Goal: Task Accomplishment & Management: Complete application form

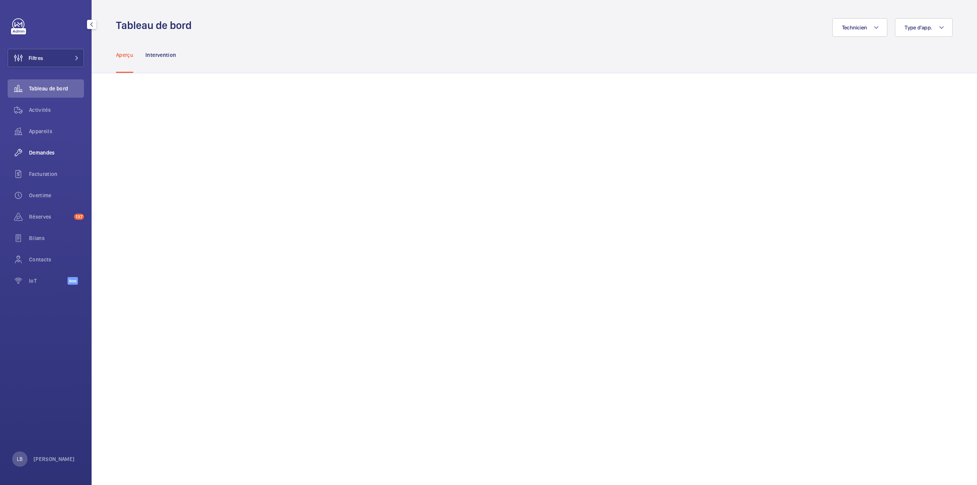
click at [44, 151] on span "Demandes" at bounding box center [56, 153] width 55 height 8
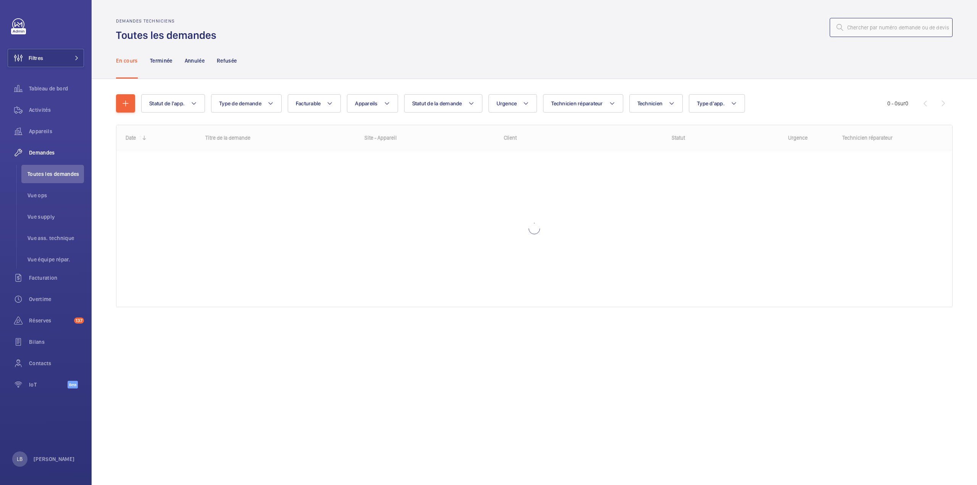
click at [903, 24] on input "text" at bounding box center [891, 27] width 123 height 19
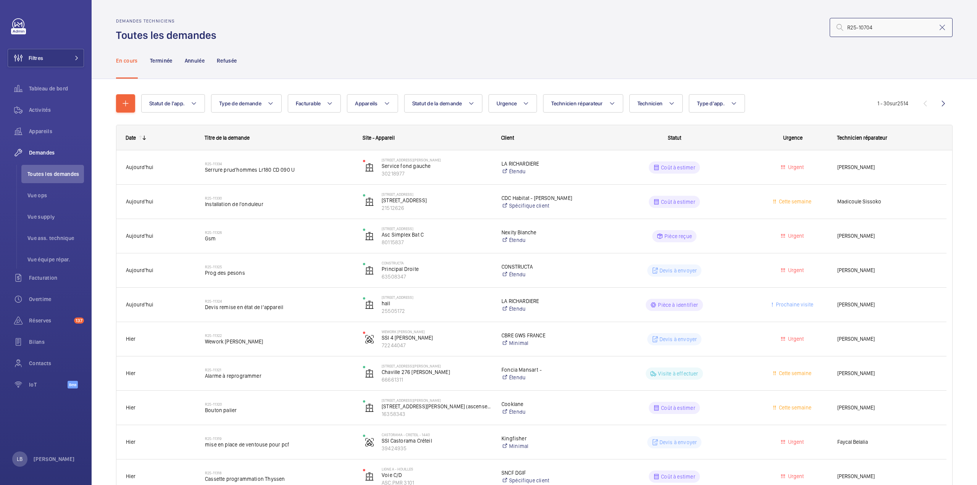
type input "R25-10704"
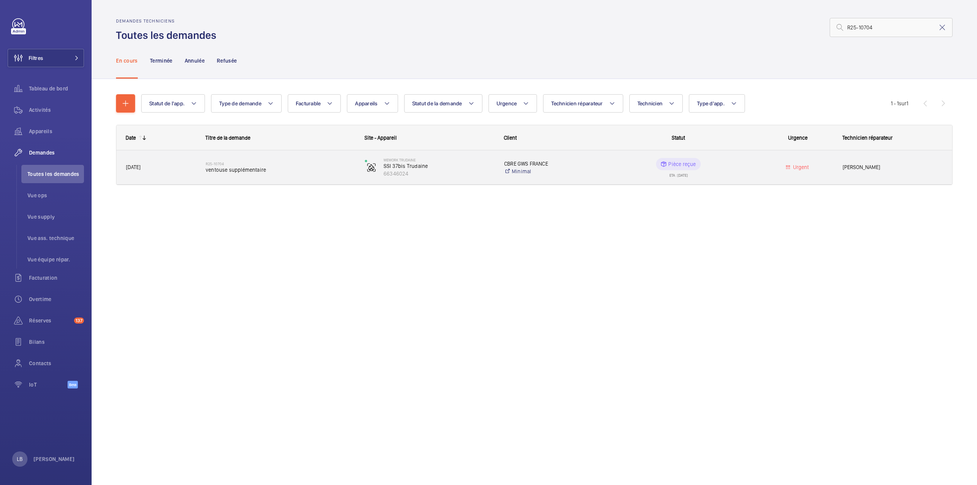
click at [609, 168] on wm-front-pills-cell "Pièce reçue ETA : [DATE]" at bounding box center [678, 167] width 149 height 19
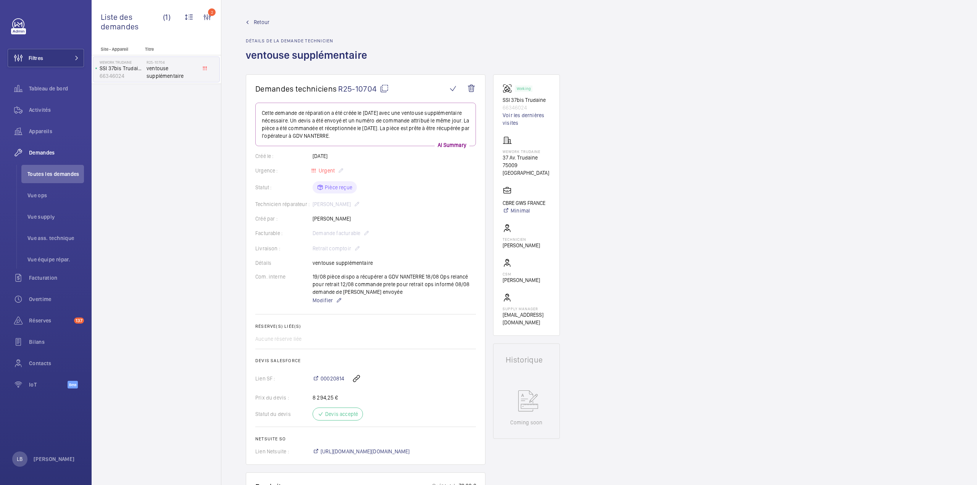
click at [381, 87] on mat-icon at bounding box center [384, 88] width 9 height 9
click at [205, 305] on div "Site - Appareil Titre WeWork Trudaine SSI 37bis Trudaine 66346024 R25-10704 ven…" at bounding box center [156, 266] width 129 height 439
click at [384, 84] on mat-icon at bounding box center [384, 88] width 9 height 9
click at [456, 61] on div "Retour Détails de la demande technicien ventouse supplémentaire" at bounding box center [599, 46] width 707 height 56
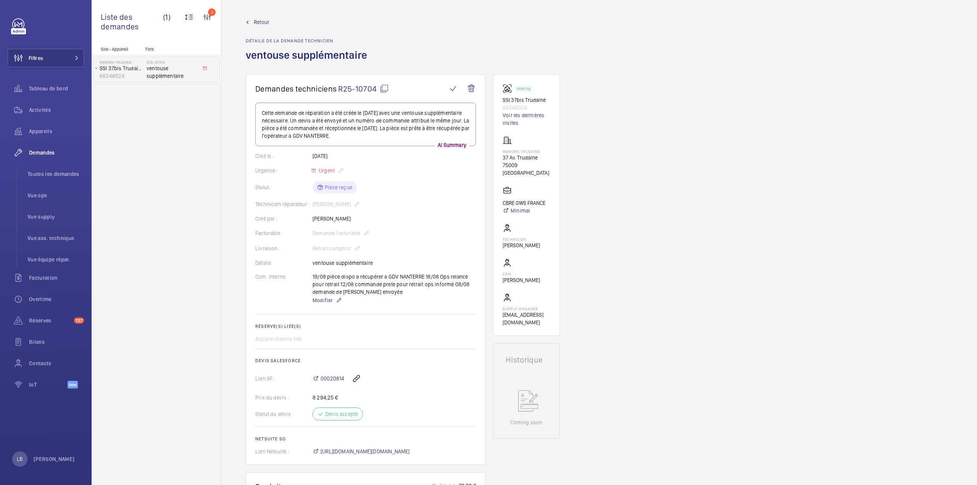
click at [264, 24] on span "Retour" at bounding box center [262, 22] width 16 height 8
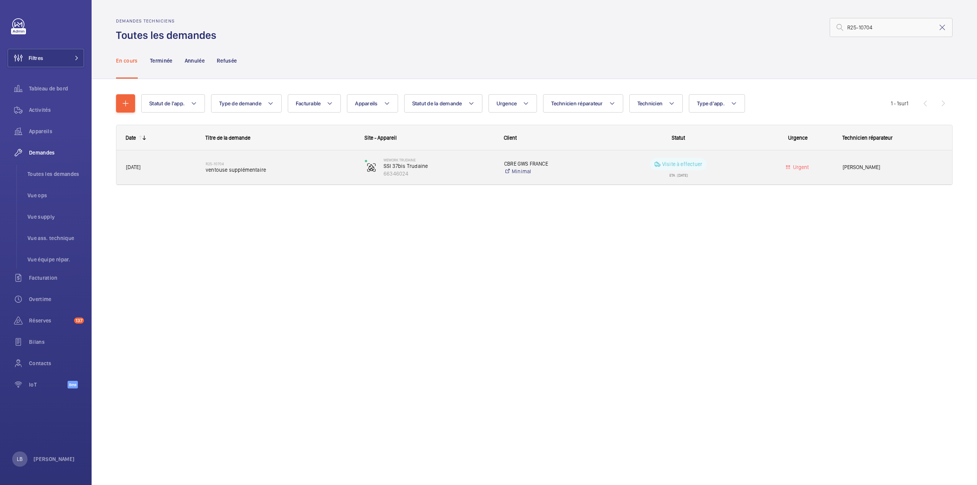
click at [743, 163] on wm-front-pills-cell "Visite à effectuer ETA : [DATE]" at bounding box center [678, 167] width 149 height 19
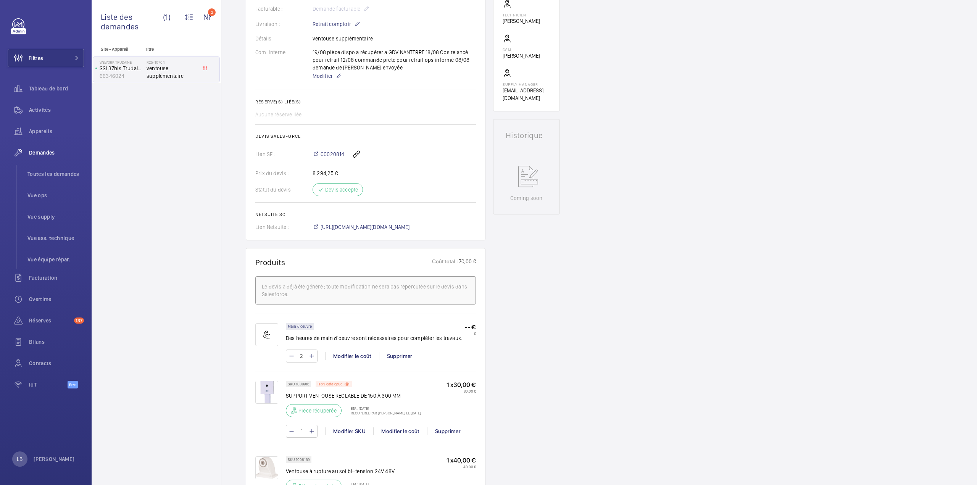
scroll to position [222, 0]
drag, startPoint x: 53, startPoint y: 51, endPoint x: 58, endPoint y: 56, distance: 7.6
click at [53, 52] on button "Filtres" at bounding box center [46, 58] width 76 height 18
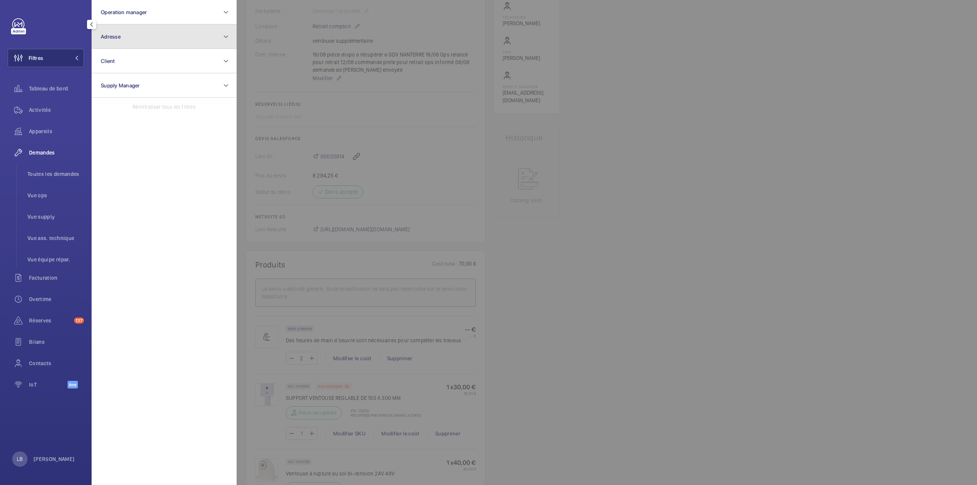
click at [149, 37] on button "Adresse" at bounding box center [164, 36] width 145 height 24
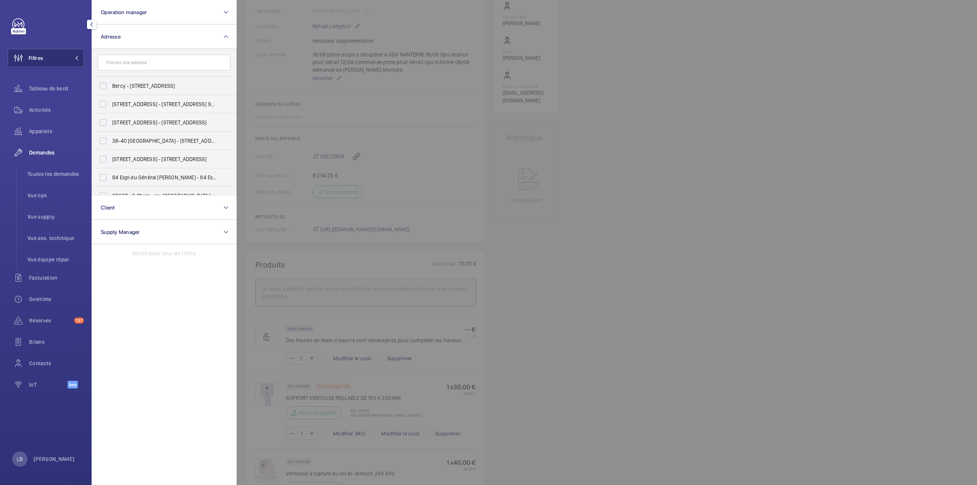
click at [126, 66] on input "text" at bounding box center [164, 63] width 133 height 16
click at [135, 58] on input "résidence" at bounding box center [164, 63] width 133 height 16
click at [137, 60] on input "résidence" at bounding box center [164, 63] width 133 height 16
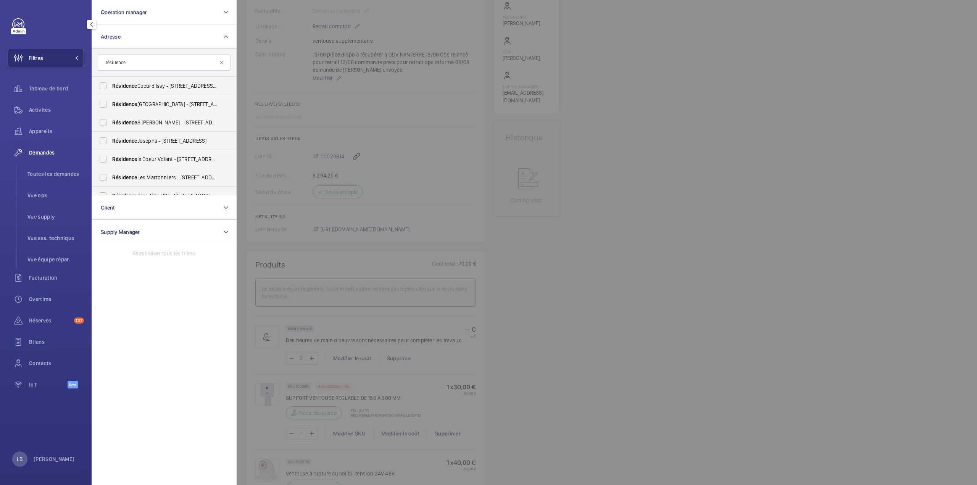
click at [137, 60] on input "résidence" at bounding box center [164, 63] width 133 height 16
click at [136, 63] on input "antin" at bounding box center [164, 63] width 133 height 16
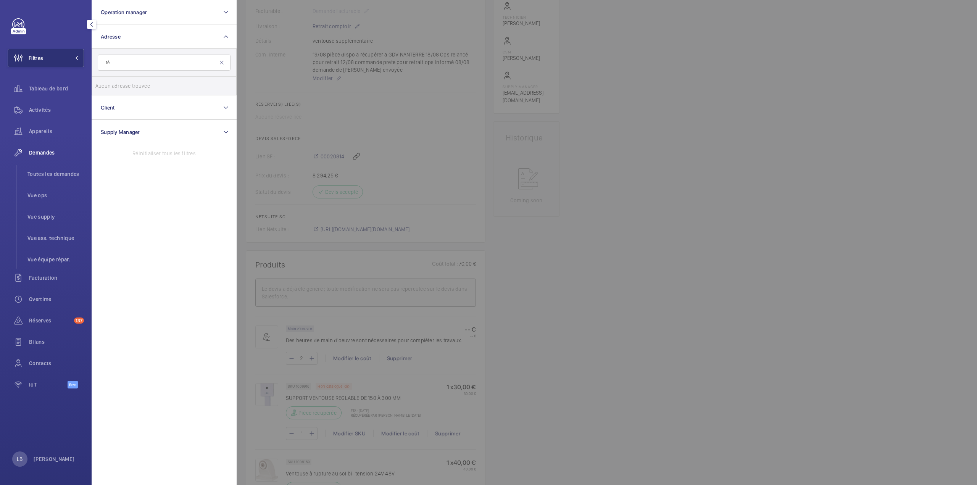
type input "r"
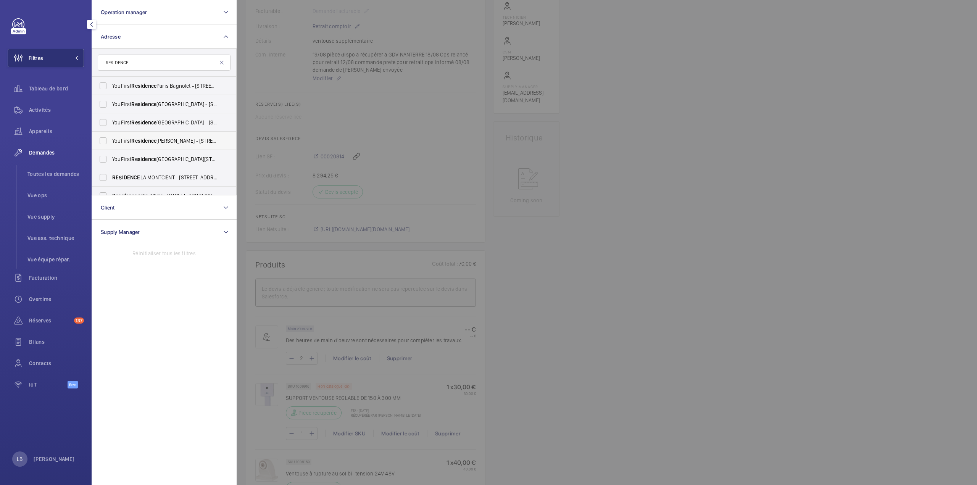
drag, startPoint x: 153, startPoint y: 159, endPoint x: 147, endPoint y: 141, distance: 18.8
click at [146, 65] on input "RESIDENCE" at bounding box center [164, 63] width 133 height 16
paste input "SSI - RESIDENCE ANTIN"
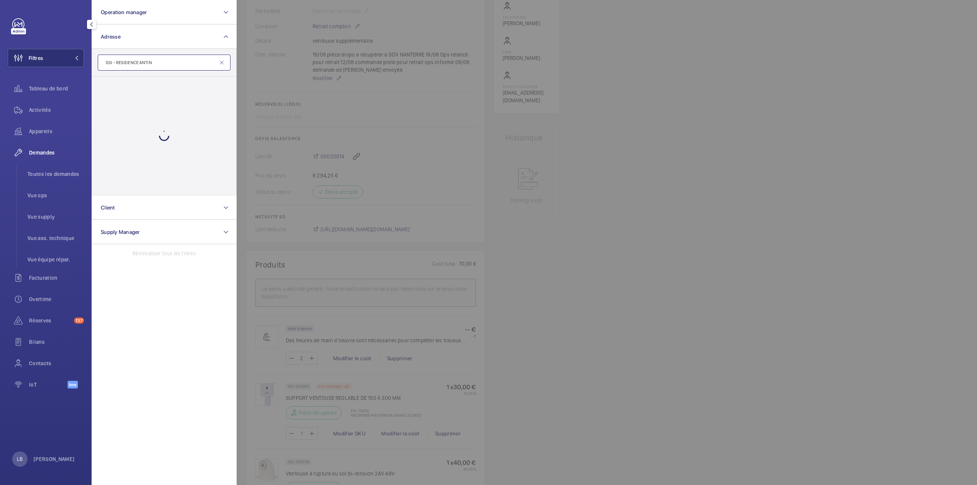
type input "SSI - RESIDENCE ANTIN"
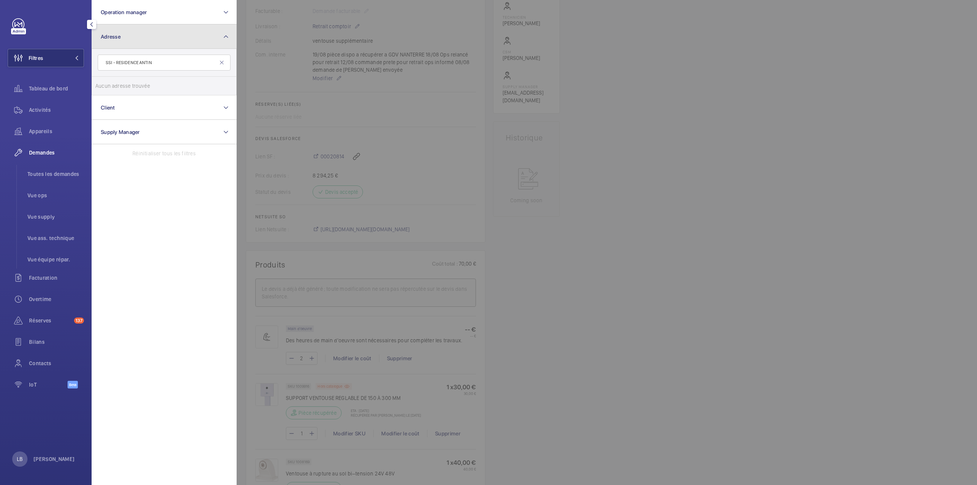
click at [153, 38] on button "Adresse" at bounding box center [164, 36] width 145 height 24
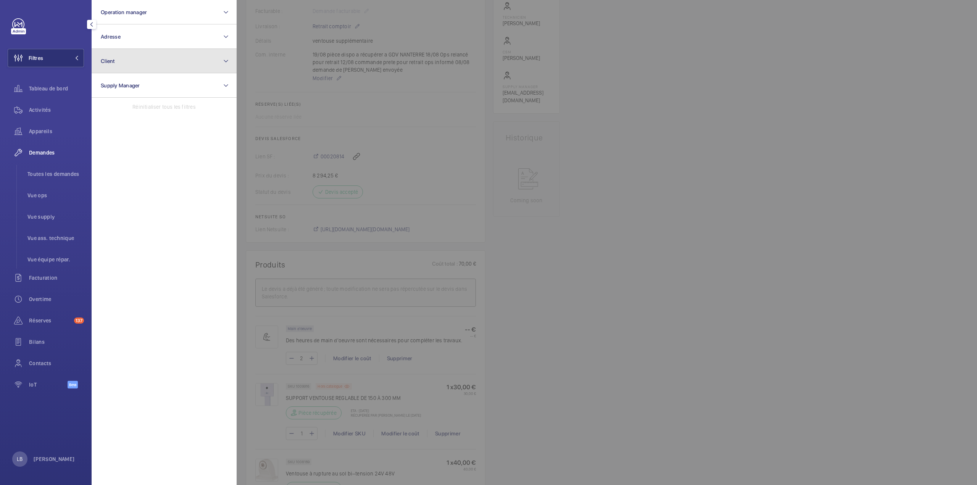
click at [171, 61] on button "Client" at bounding box center [164, 61] width 145 height 24
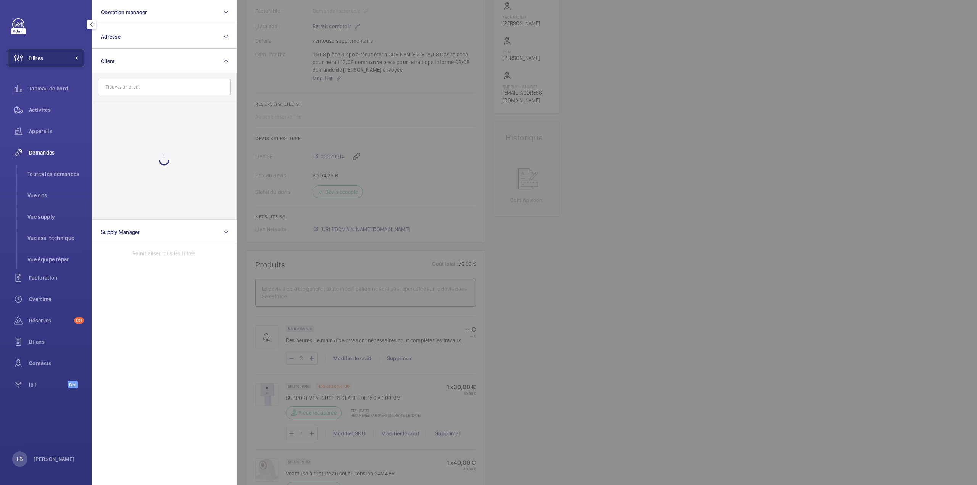
click at [150, 91] on input "text" at bounding box center [164, 87] width 133 height 16
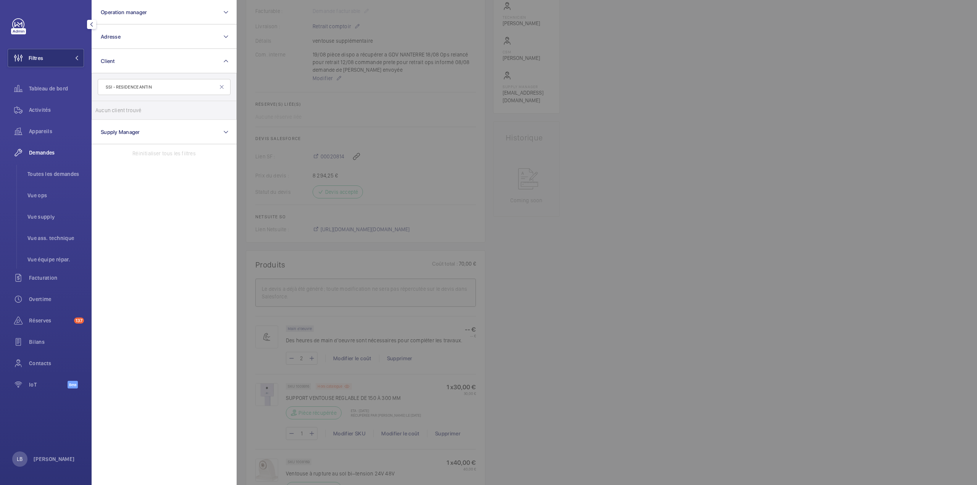
click at [116, 87] on input "SSI - RESIDENCE ANTIN" at bounding box center [164, 87] width 133 height 16
type input "SSI-RESIDENCE ANTIN"
click at [166, 52] on button "Client" at bounding box center [164, 61] width 145 height 24
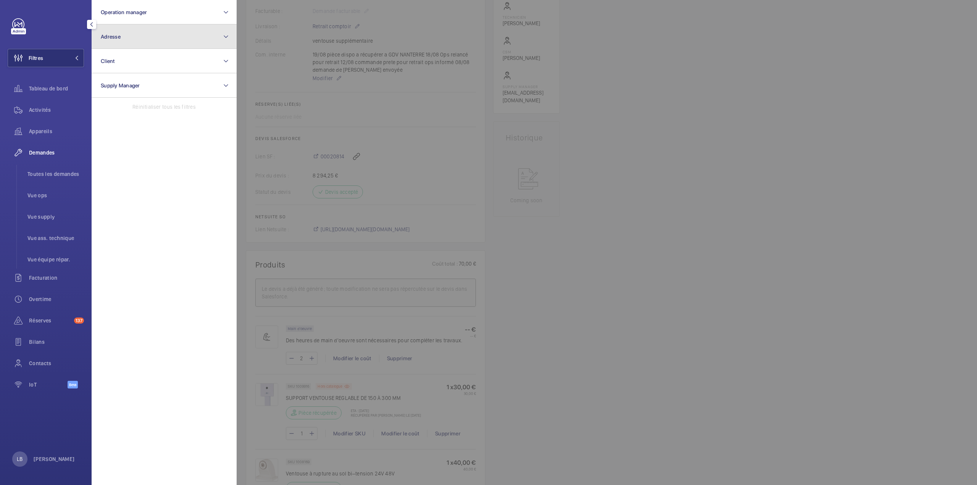
click at [165, 38] on button "Adresse" at bounding box center [164, 36] width 145 height 24
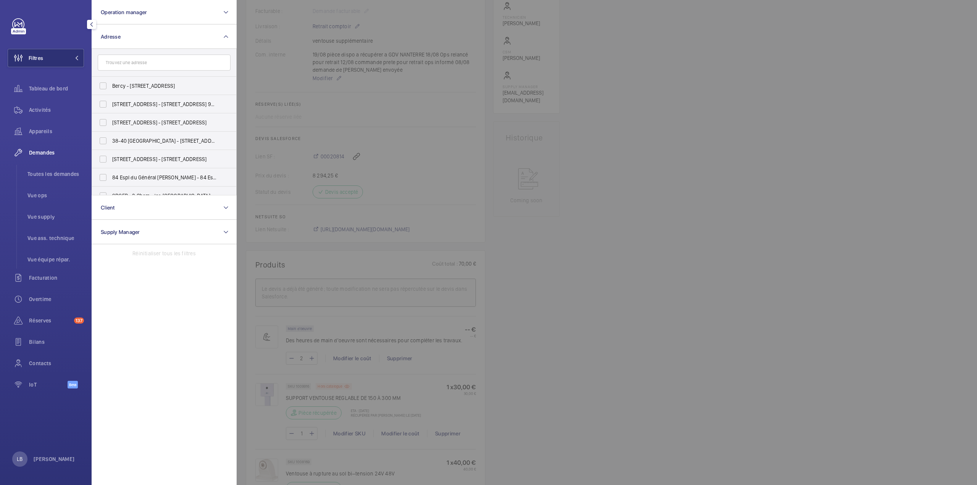
click at [126, 74] on form at bounding box center [164, 63] width 144 height 28
click at [145, 67] on input "text" at bounding box center [164, 63] width 133 height 16
paste input "SSI - RESIDENCE ANTIN"
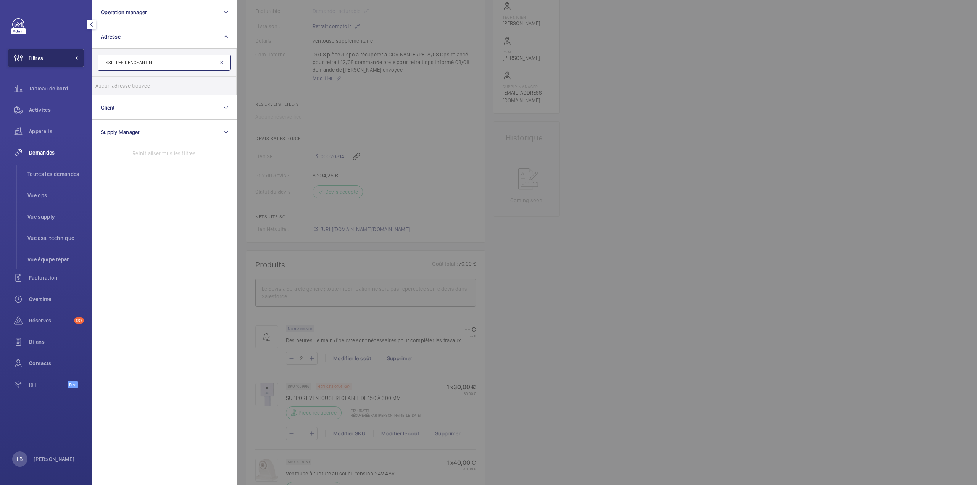
type input "SSI - RESIDENCE ANTIN"
click at [37, 58] on span "Filtres" at bounding box center [36, 58] width 15 height 8
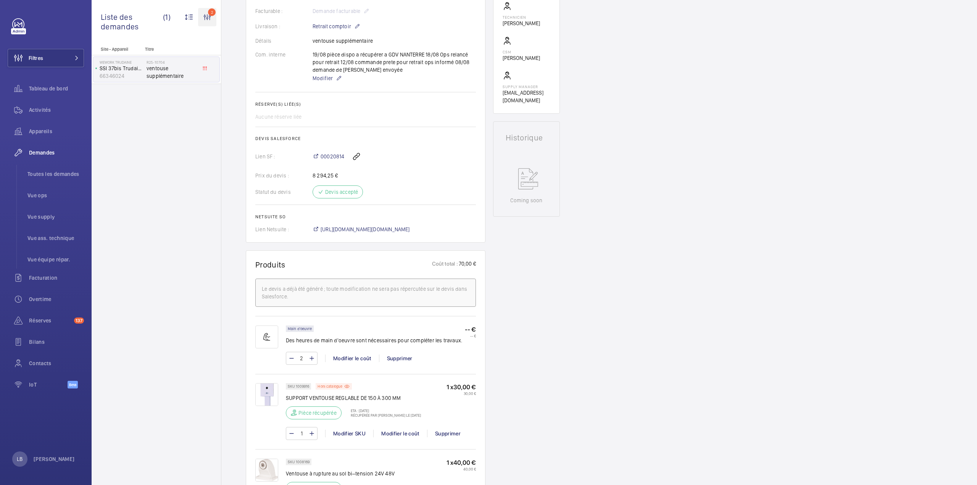
click at [209, 16] on wm-front-icon-button "2" at bounding box center [207, 17] width 18 height 18
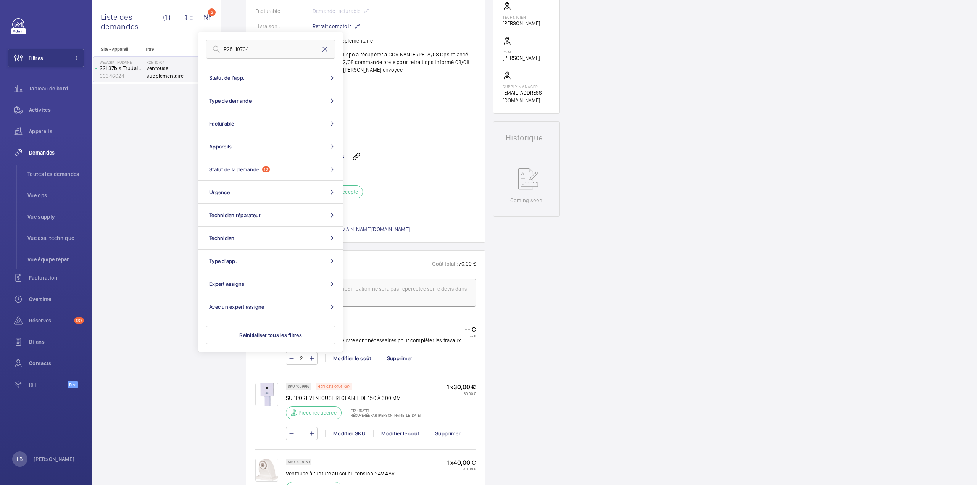
click at [451, 194] on div "Statut du devis Devis accepté" at bounding box center [365, 191] width 221 height 13
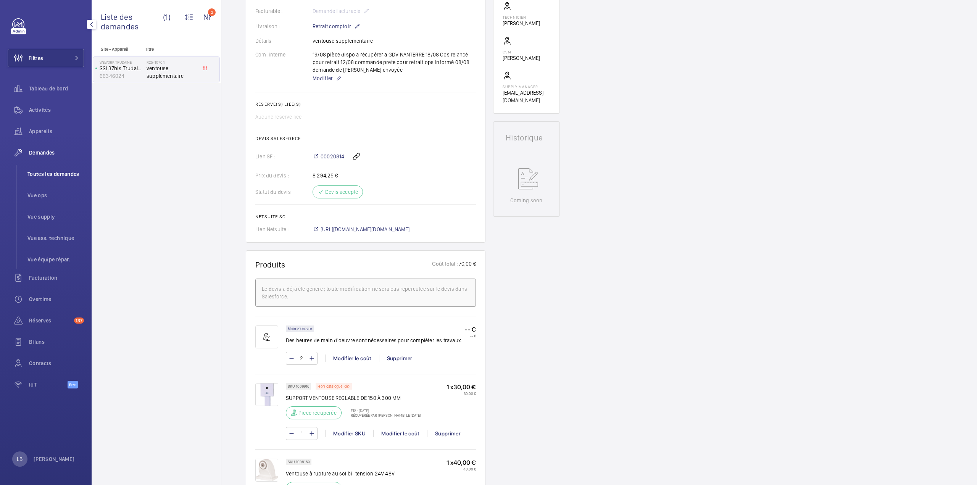
click at [57, 175] on span "Toutes les demandes" at bounding box center [55, 174] width 56 height 8
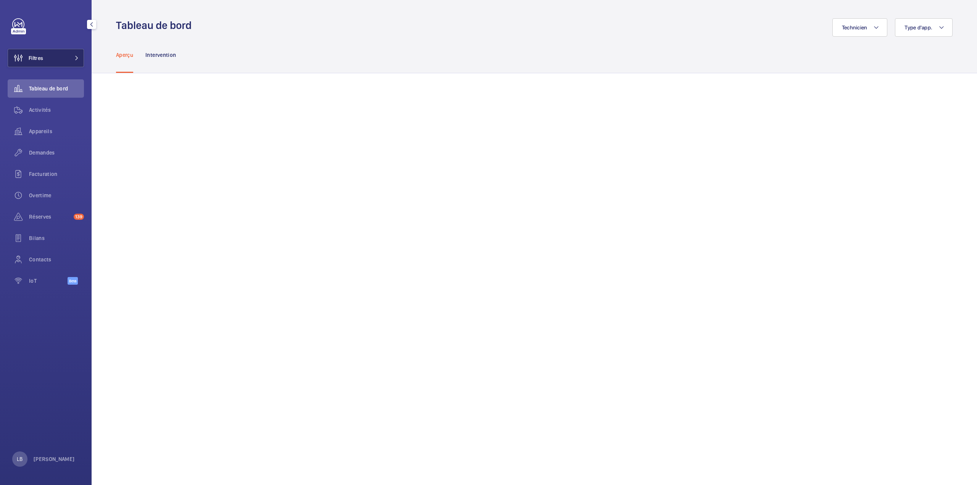
click at [52, 58] on button "Filtres" at bounding box center [46, 58] width 76 height 18
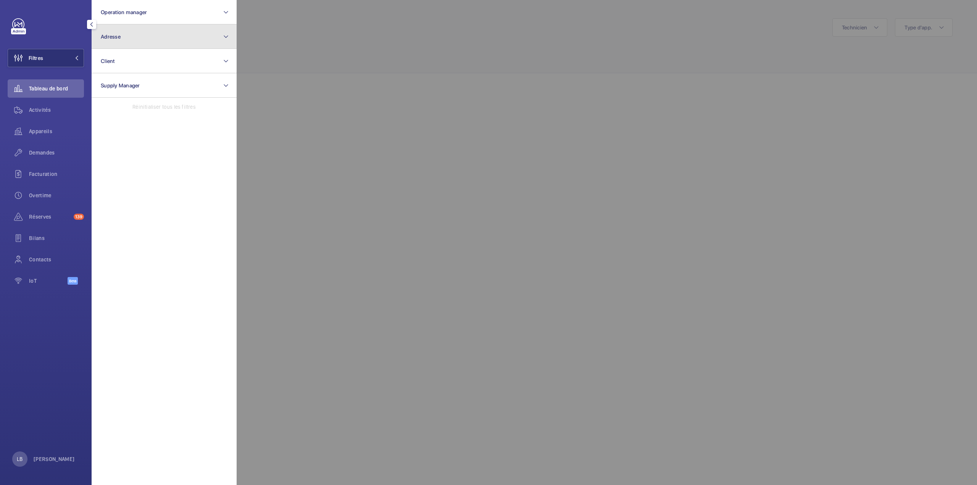
click at [145, 41] on button "Adresse" at bounding box center [164, 36] width 145 height 24
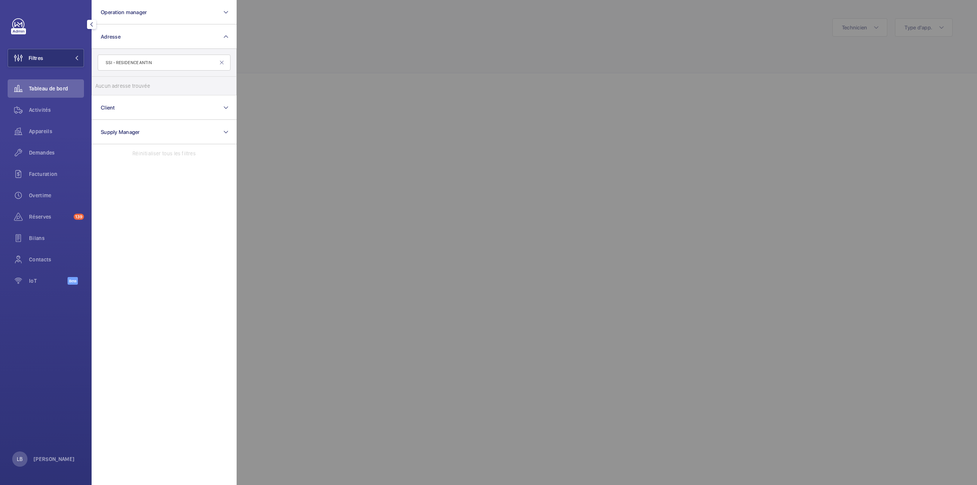
click at [163, 65] on input "SSI - RESIDENCE ANTIN" at bounding box center [164, 63] width 133 height 16
drag, startPoint x: 116, startPoint y: 65, endPoint x: 102, endPoint y: 65, distance: 14.1
click at [102, 65] on input "SSI - RESIDENCE ANTIN" at bounding box center [164, 63] width 133 height 16
click at [130, 62] on input "RESIDENCE ANTIN" at bounding box center [164, 63] width 133 height 16
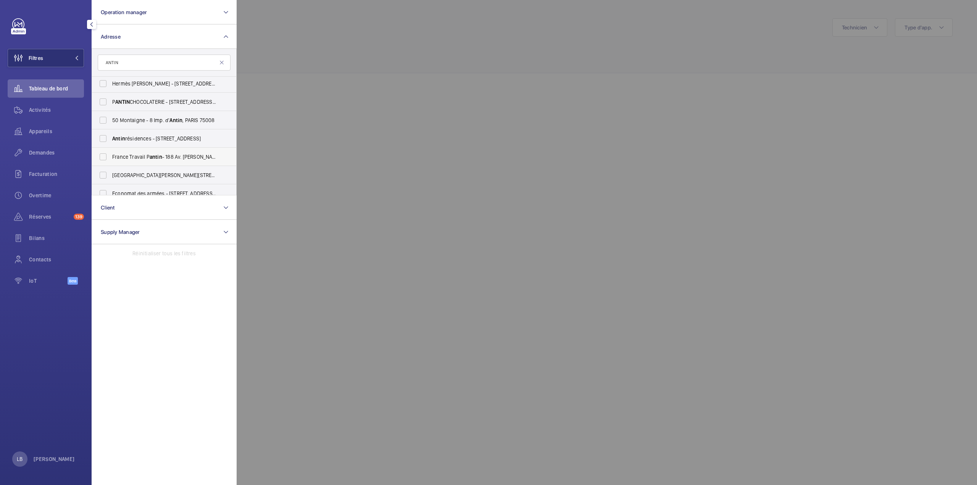
scroll to position [358, 0]
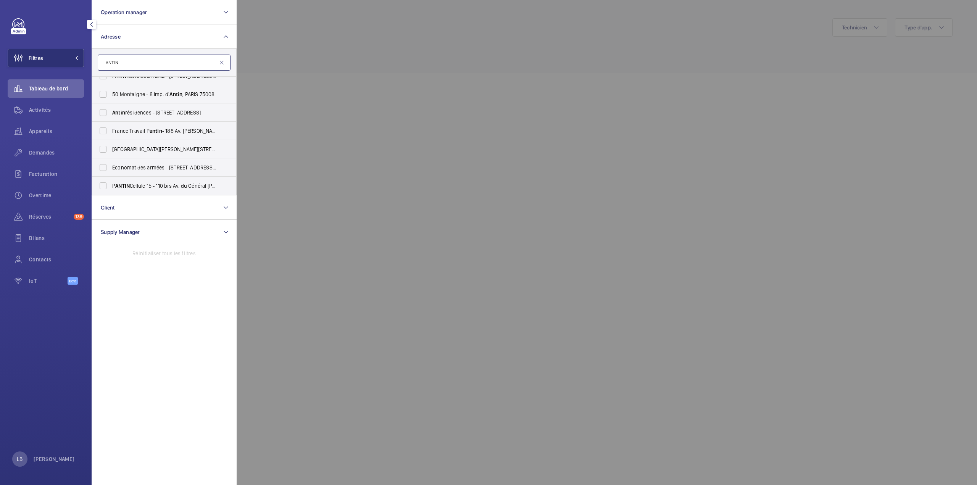
click at [176, 68] on input "ANTIN" at bounding box center [164, 63] width 133 height 16
paste input "59 Rue de Provence"
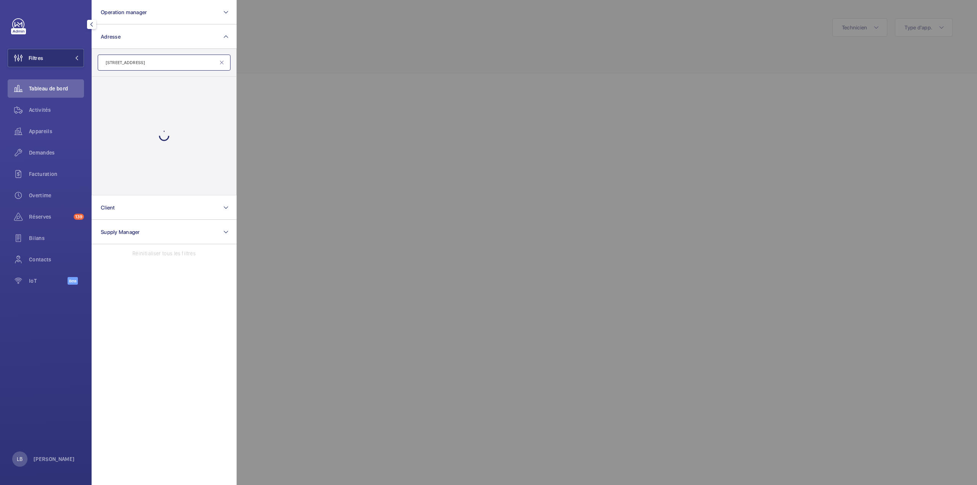
type input "59 Rue de Provence"
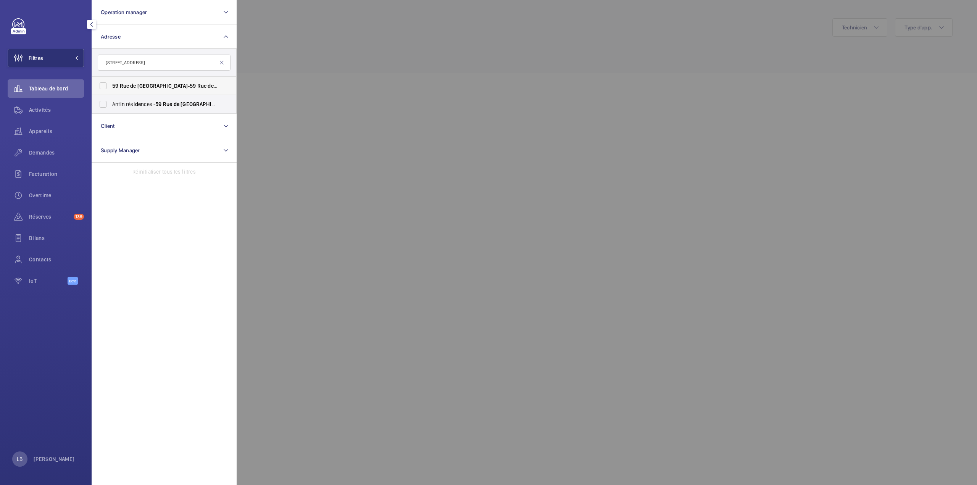
click at [106, 84] on label "59 Rue de Provence - 59 Rue de Provence , 75009 PARIS, PARIS 75009" at bounding box center [158, 86] width 133 height 18
click at [106, 84] on input "59 Rue de Provence - 59 Rue de Provence , 75009 PARIS, PARIS 75009" at bounding box center [102, 85] width 15 height 15
checkbox input "true"
click at [43, 112] on span "Activités" at bounding box center [56, 110] width 55 height 8
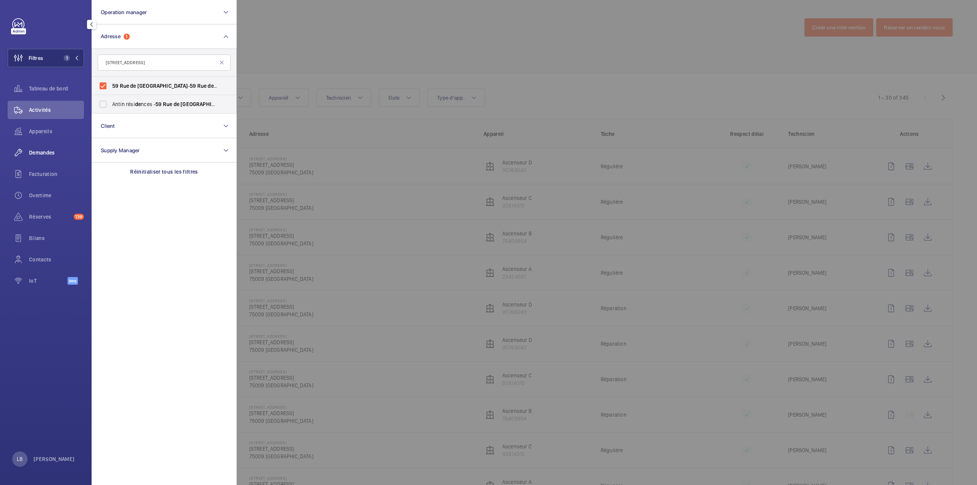
click at [45, 153] on span "Demandes" at bounding box center [56, 153] width 55 height 8
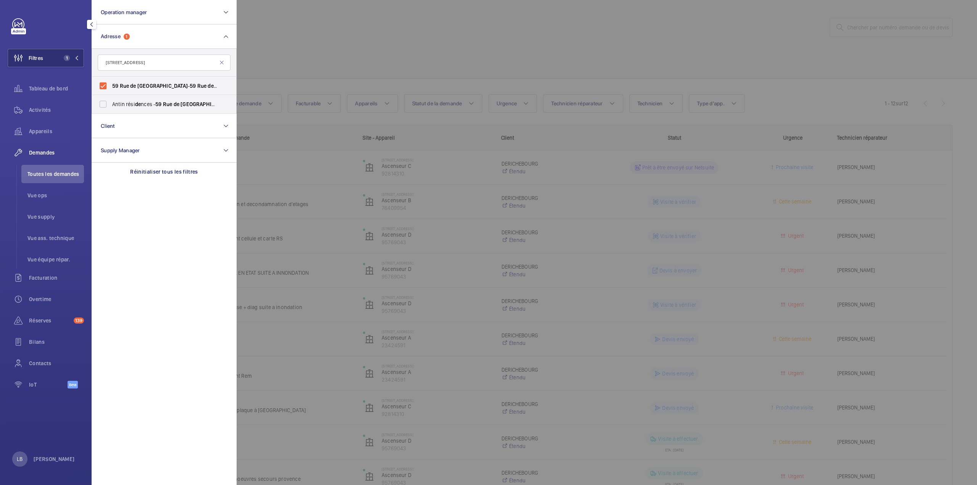
click at [607, 60] on div at bounding box center [725, 242] width 977 height 485
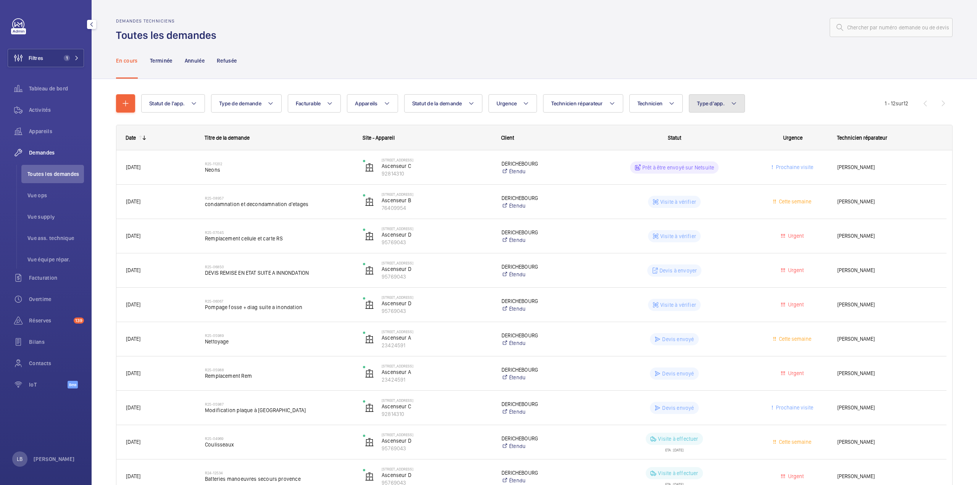
click at [724, 102] on span "Type d'app." at bounding box center [711, 103] width 28 height 6
click at [711, 185] on span "Sécurité incendie" at bounding box center [762, 182] width 105 height 8
click at [708, 185] on input "Sécurité incendie" at bounding box center [700, 181] width 15 height 15
checkbox input "true"
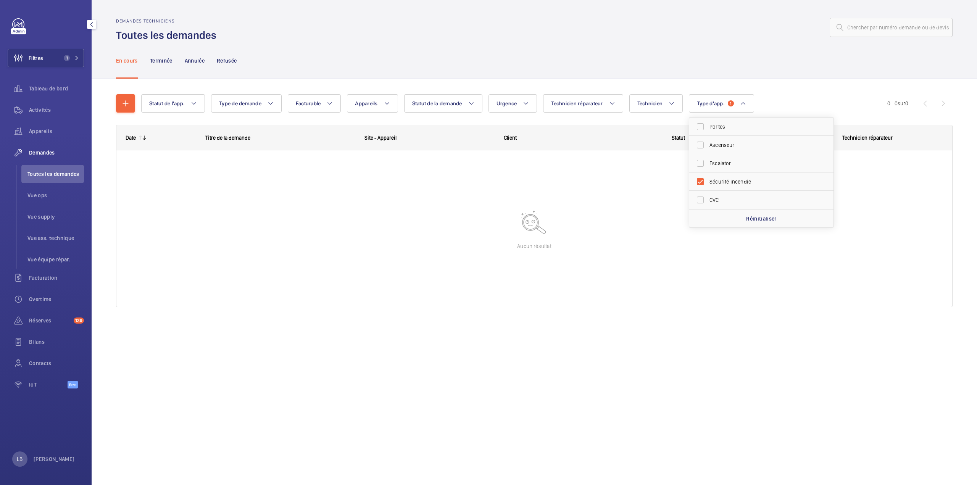
click at [409, 22] on div at bounding box center [587, 27] width 732 height 18
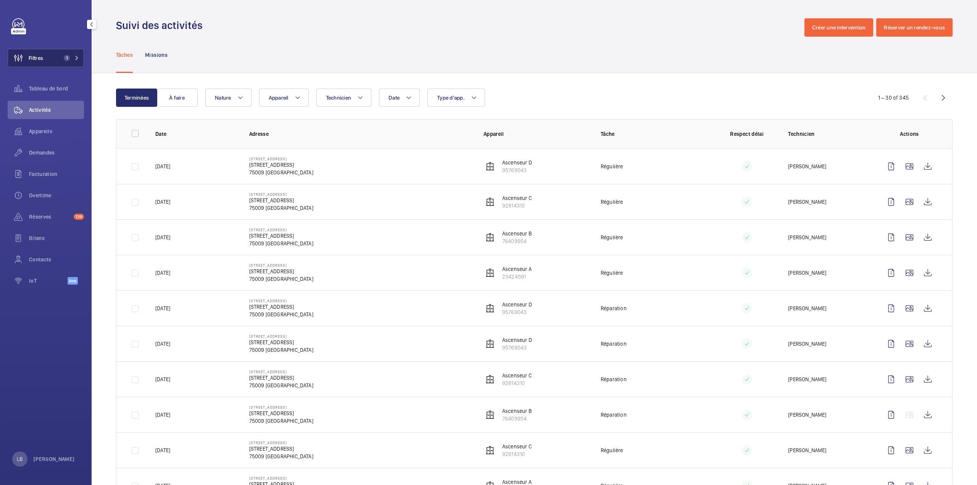
click at [38, 61] on span "Filtres" at bounding box center [36, 58] width 15 height 8
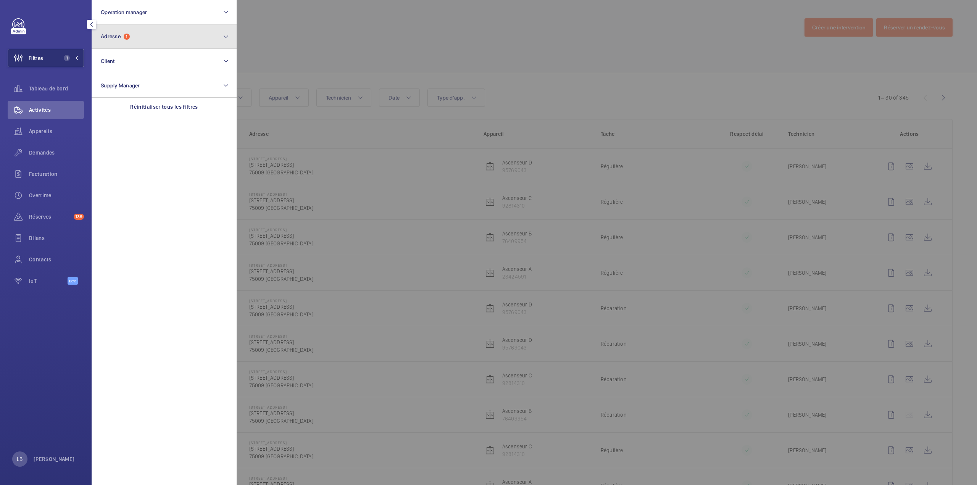
click at [156, 39] on button "Adresse 1" at bounding box center [164, 36] width 145 height 24
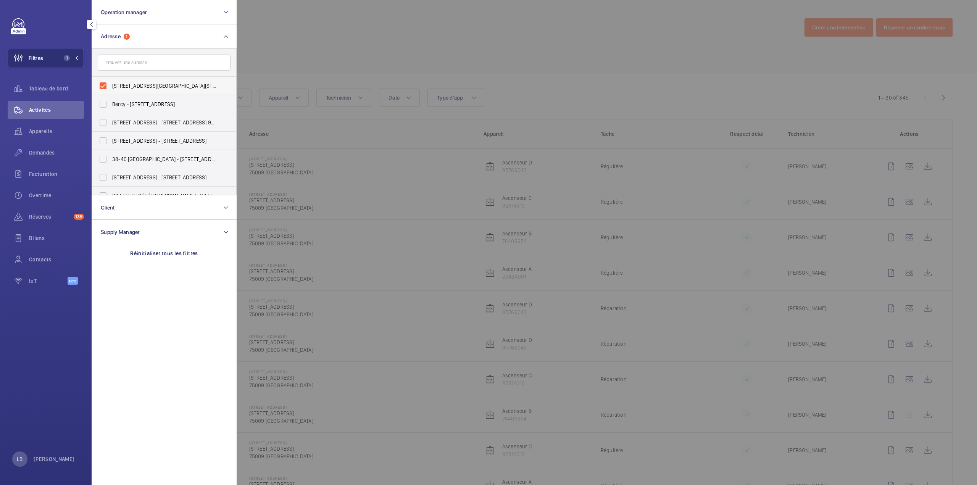
click at [188, 87] on span "59 Rue de Provence - 59 Rue de Provence, 75009 PARIS, PARIS 75009" at bounding box center [164, 86] width 105 height 8
click at [111, 87] on input "59 Rue de Provence - 59 Rue de Provence, 75009 PARIS, PARIS 75009" at bounding box center [102, 85] width 15 height 15
click at [188, 87] on span "59 Rue de Provence - 59 Rue de Provence, 75009 PARIS, PARIS 75009" at bounding box center [164, 86] width 105 height 8
click at [111, 87] on input "59 Rue de Provence - 59 Rue de Provence, 75009 PARIS, PARIS 75009" at bounding box center [102, 85] width 15 height 15
checkbox input "true"
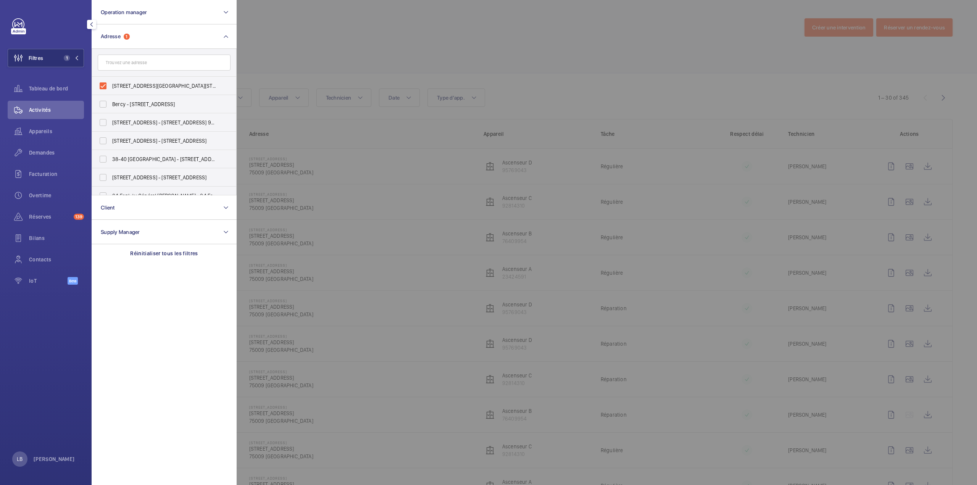
click at [424, 19] on div at bounding box center [725, 242] width 977 height 485
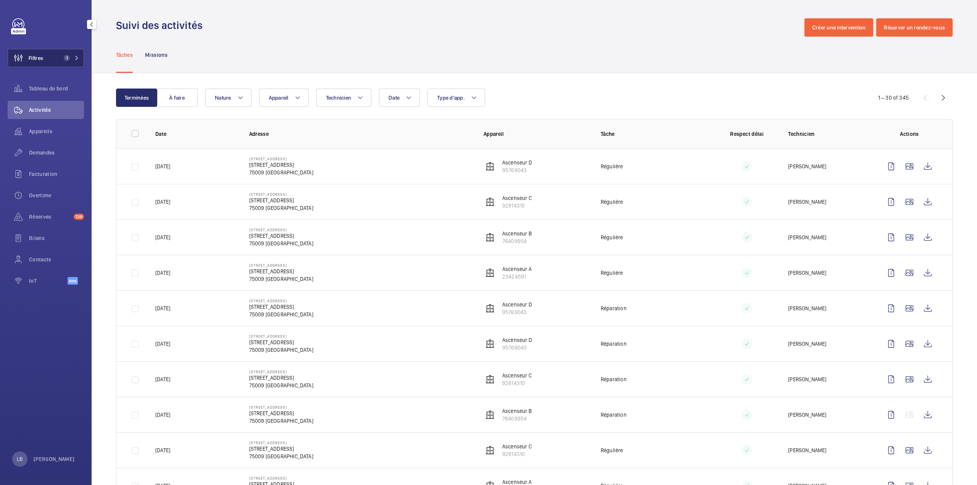
click at [50, 55] on button "Filtres 1" at bounding box center [46, 58] width 76 height 18
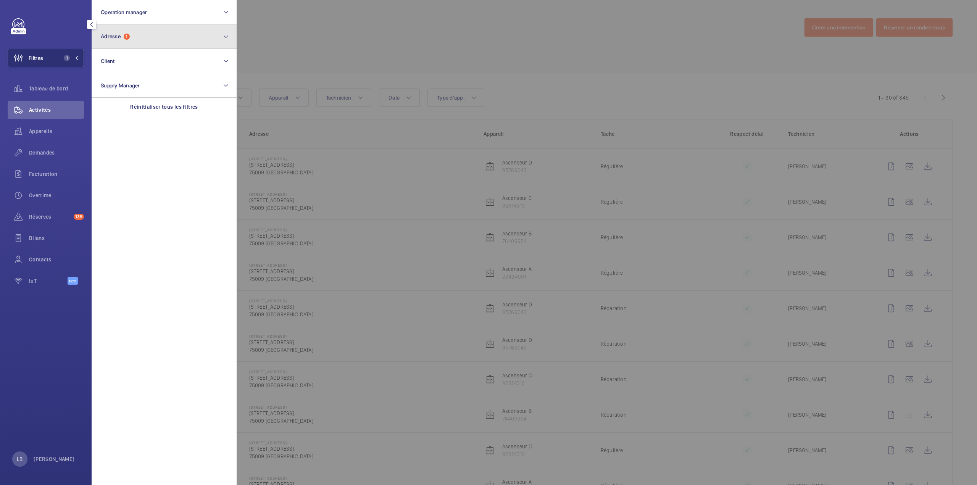
click at [156, 34] on button "Adresse 1" at bounding box center [164, 36] width 145 height 24
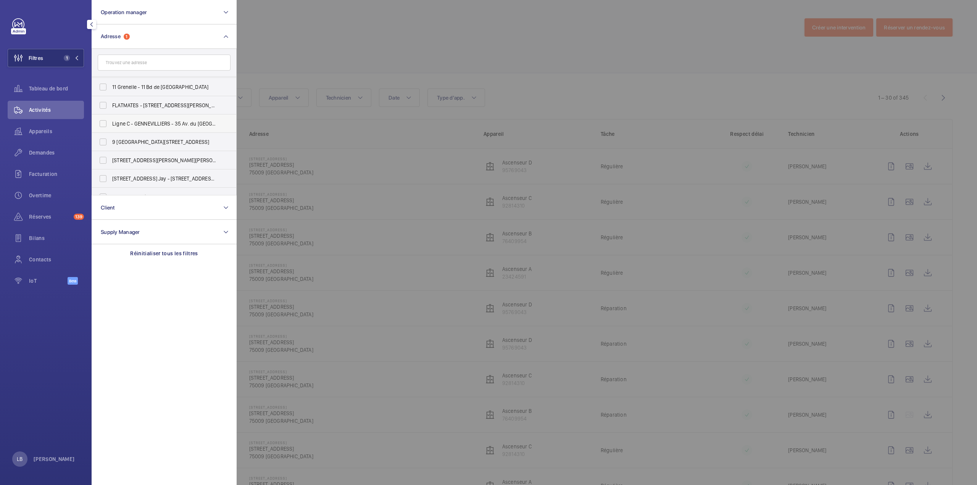
scroll to position [878, 0]
click at [134, 60] on input "text" at bounding box center [164, 63] width 133 height 16
click at [47, 56] on button "Filtres 1" at bounding box center [46, 58] width 76 height 18
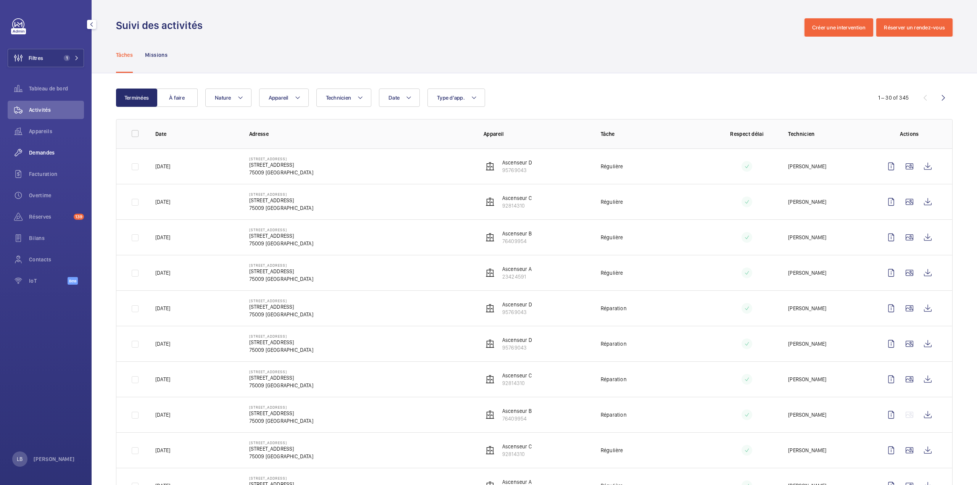
click at [35, 158] on div "Demandes" at bounding box center [46, 153] width 76 height 18
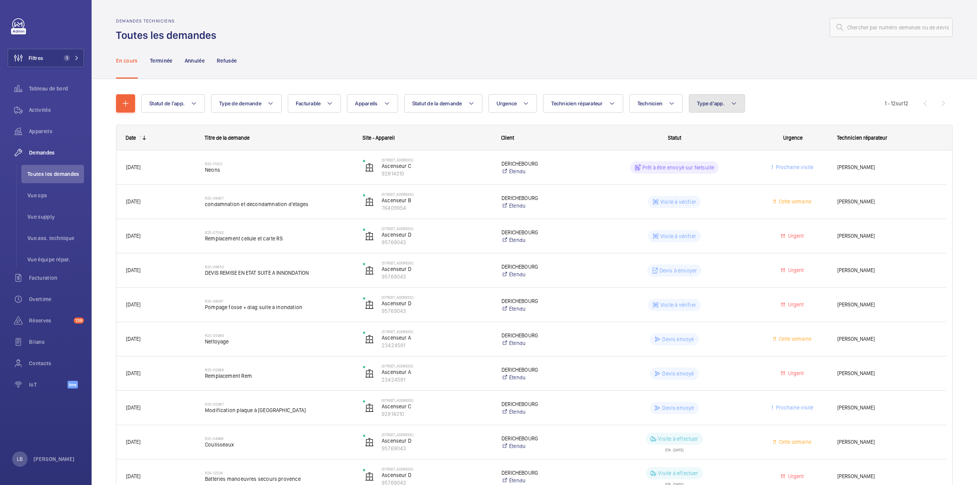
click at [719, 96] on button "Type d'app." at bounding box center [717, 103] width 56 height 18
click at [706, 184] on label "Sécurité incendie" at bounding box center [755, 182] width 133 height 18
click at [706, 184] on input "Sécurité incendie" at bounding box center [700, 181] width 15 height 15
checkbox input "true"
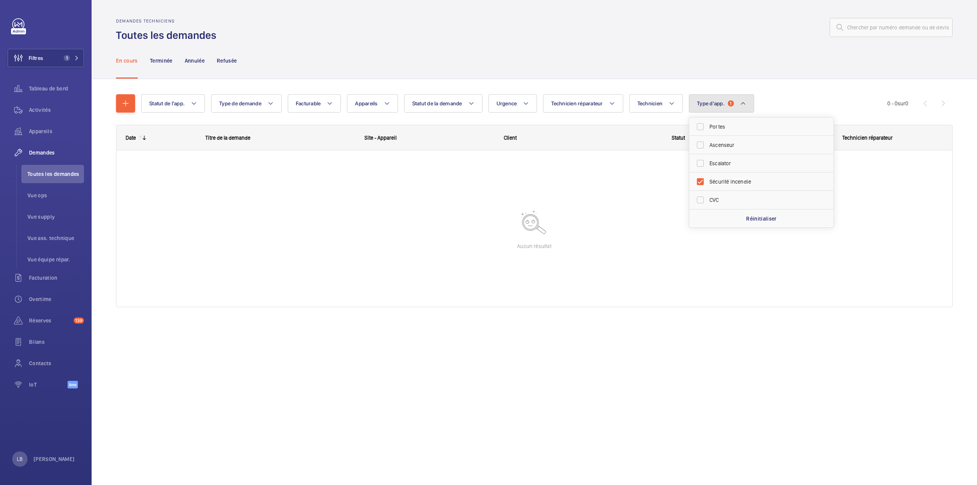
click at [731, 103] on span "1" at bounding box center [731, 103] width 6 height 6
click at [464, 41] on div "Demandes techniciens Toutes les demandes" at bounding box center [534, 30] width 837 height 24
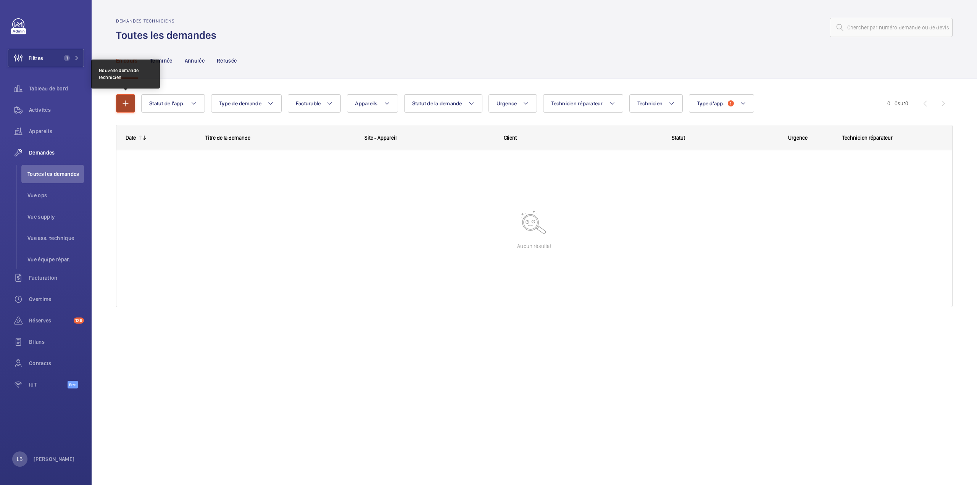
click at [131, 95] on button "button" at bounding box center [125, 103] width 19 height 18
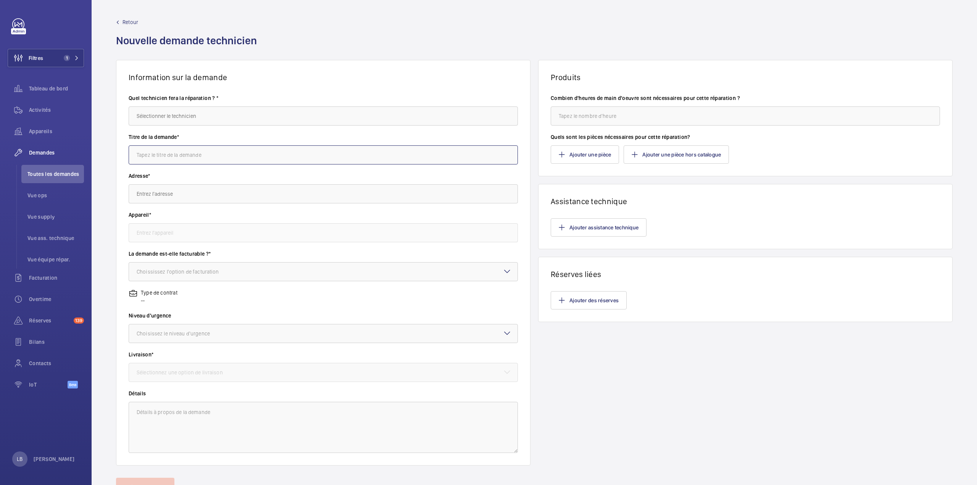
click at [161, 162] on input "text" at bounding box center [323, 154] width 389 height 19
paste input "59 Rue de Provence"
type input "59 Rue de Provence"
click at [168, 197] on input "text" at bounding box center [323, 193] width 389 height 19
click at [172, 194] on input "text" at bounding box center [323, 193] width 389 height 19
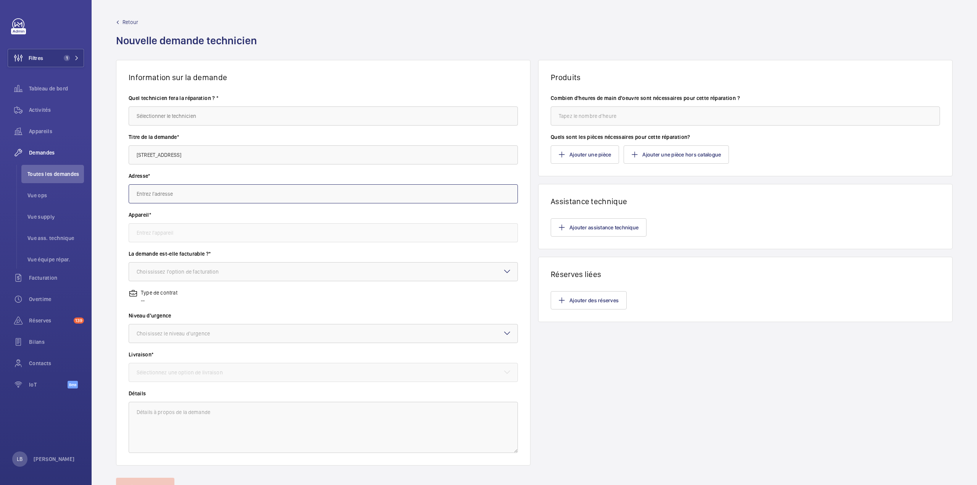
click at [172, 195] on input "text" at bounding box center [323, 193] width 389 height 19
click at [194, 156] on input "59 Rue de Provence" at bounding box center [323, 154] width 389 height 19
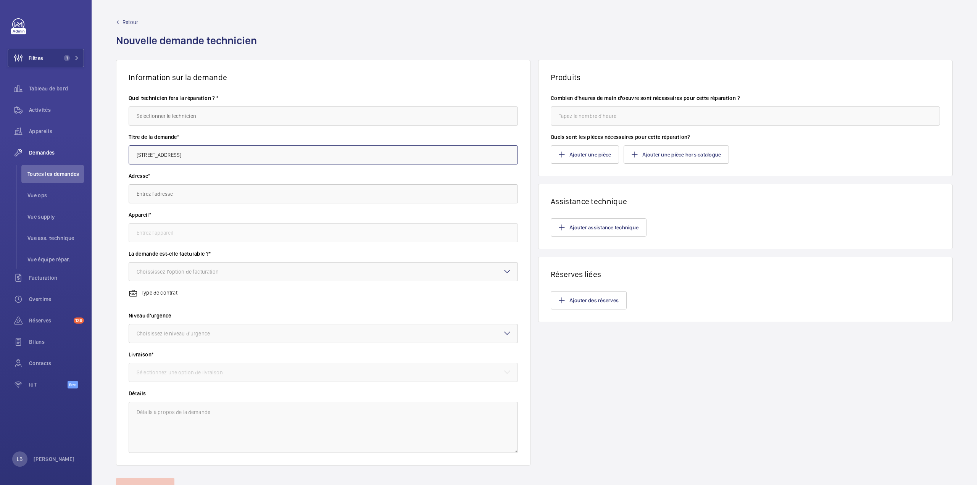
click at [194, 156] on input "59 Rue de Provence" at bounding box center [323, 154] width 389 height 19
click at [203, 196] on input "text" at bounding box center [323, 193] width 389 height 19
paste input "59 Rue de Provence"
click at [223, 235] on span "Antin résidences 59 Rue de Provence, 75009 PARIS" at bounding box center [180, 236] width 86 height 8
type input "Antin résidences 59 Rue de Provence, 75009 PARIS"
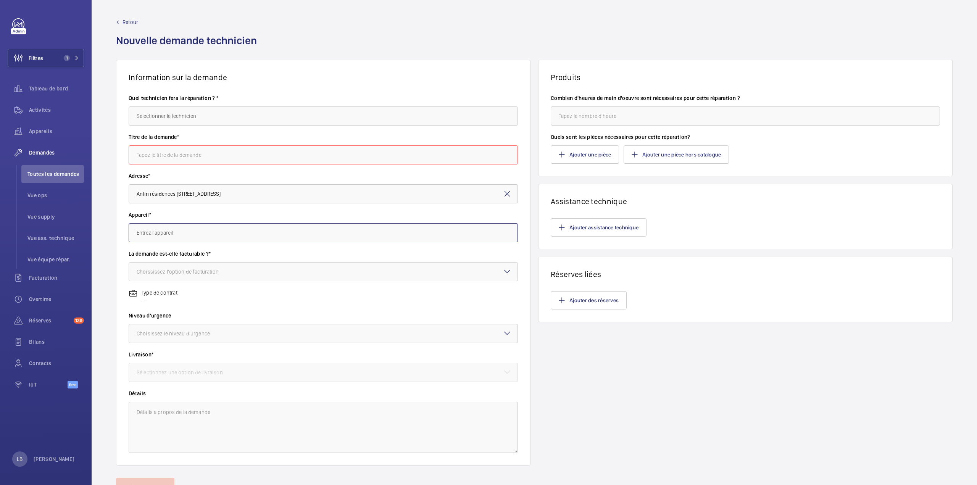
click at [214, 235] on input "text" at bounding box center [323, 232] width 389 height 19
click at [191, 253] on span "51110433 - SSI RÉSIDENCE ANTIN" at bounding box center [175, 256] width 76 height 8
type input "51110433 - SSI RÉSIDENCE ANTIN"
click at [207, 261] on wm-front-input-dropdown "La demande est-elle facturable ?* Choississez l'option de facturation" at bounding box center [323, 265] width 389 height 31
click at [205, 276] on div at bounding box center [323, 272] width 389 height 18
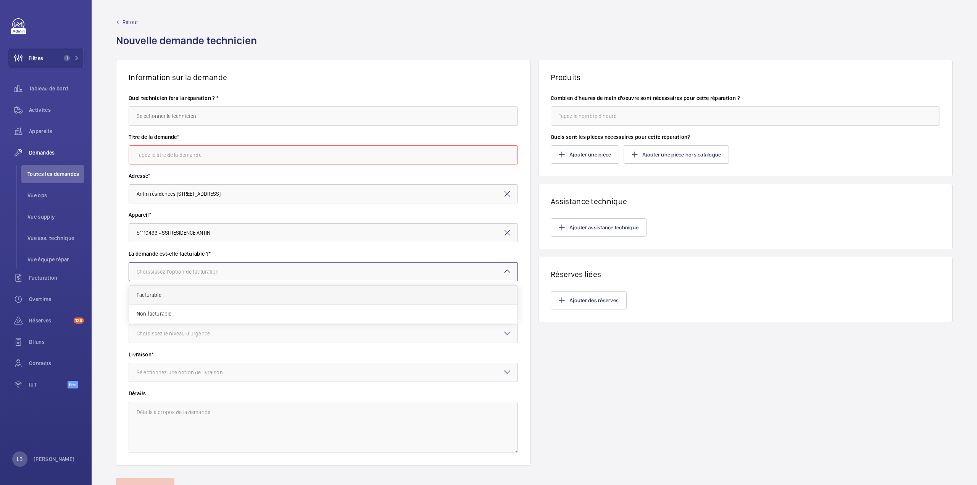
click at [181, 289] on div "Facturable" at bounding box center [323, 295] width 389 height 19
click at [165, 336] on div "Choisissez le niveau d'urgence" at bounding box center [183, 334] width 92 height 8
click at [147, 393] on span "Urgent" at bounding box center [323, 394] width 373 height 8
click at [184, 360] on wm-front-input-dropdown "Livraison* Sélectionnez une option de livraison" at bounding box center [323, 366] width 389 height 31
click at [187, 375] on div "Sélectionnez une option de livraison" at bounding box center [189, 373] width 105 height 8
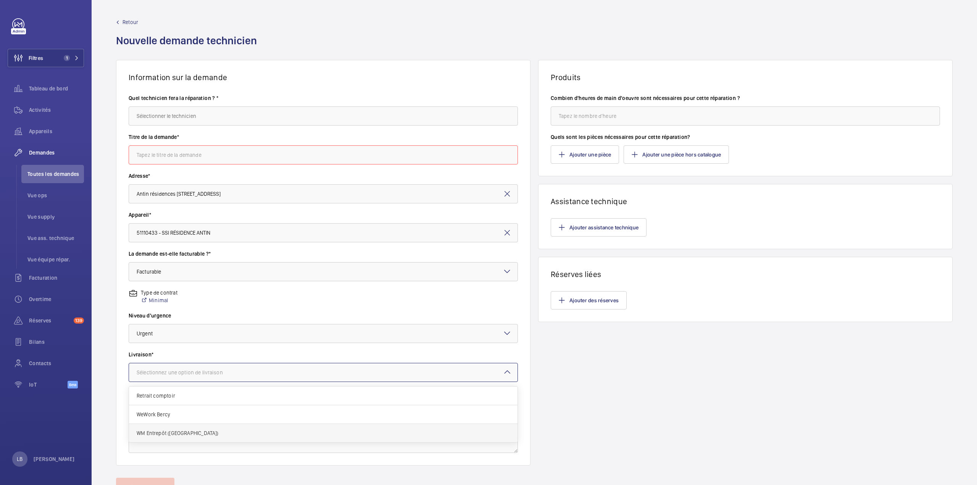
click at [170, 432] on span "WM Entrepôt (Nanterre)" at bounding box center [323, 433] width 373 height 8
click at [214, 419] on textarea at bounding box center [323, 427] width 389 height 51
click at [213, 149] on input "text" at bounding box center [323, 154] width 389 height 19
click at [212, 113] on input "text" at bounding box center [323, 115] width 389 height 19
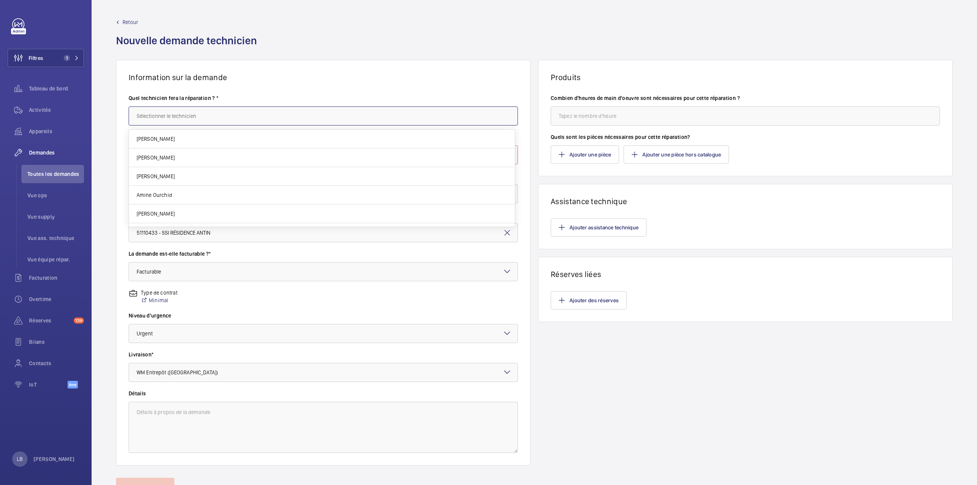
click at [200, 117] on input "text" at bounding box center [323, 115] width 389 height 19
click at [189, 119] on input "text" at bounding box center [323, 115] width 389 height 19
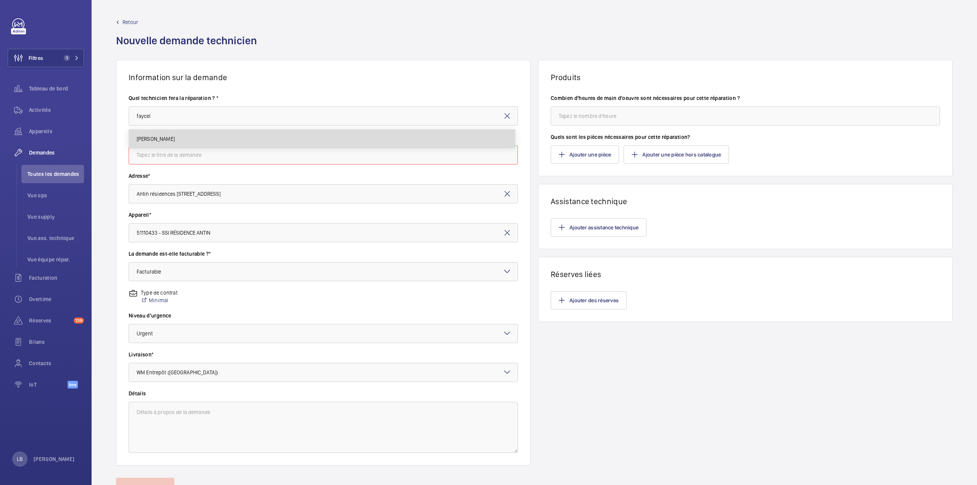
click at [172, 139] on mat-option "[PERSON_NAME]" at bounding box center [322, 139] width 386 height 18
type input "[PERSON_NAME]"
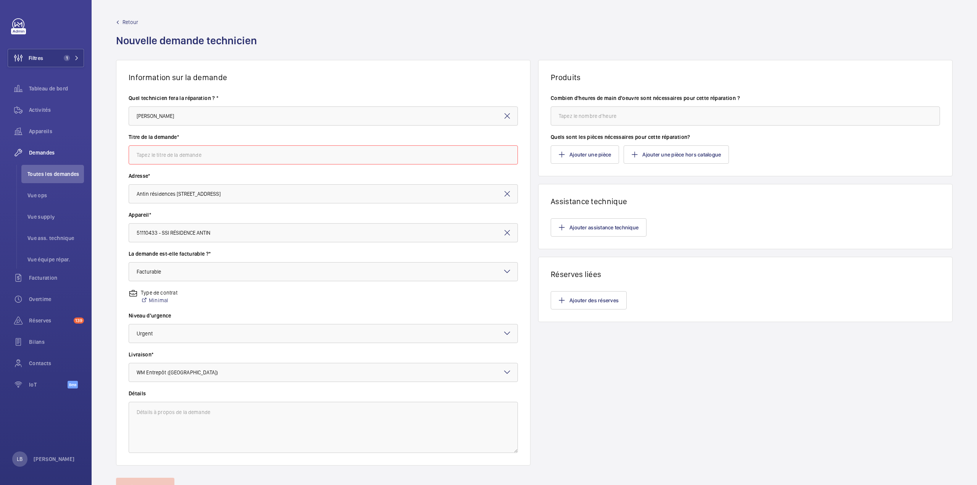
click at [180, 156] on input "text" at bounding box center [323, 154] width 389 height 19
type input "r"
type input "fourniture de DM + prob"
click at [285, 169] on div "Titre de la demande* fourniture de DM + prob" at bounding box center [323, 152] width 389 height 39
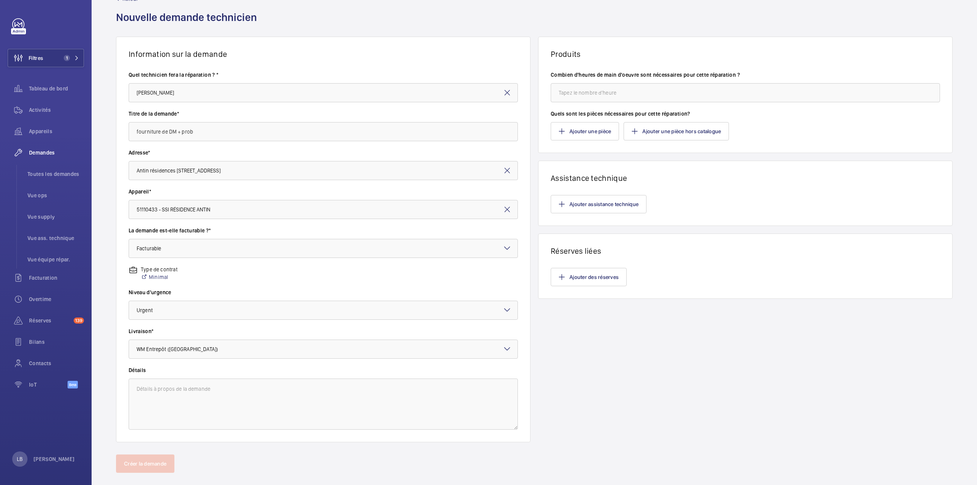
scroll to position [35, 0]
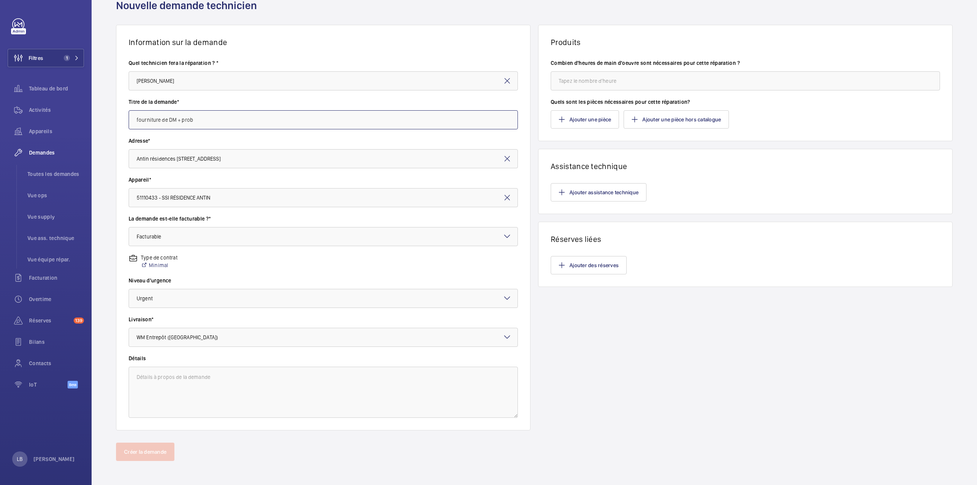
click at [206, 113] on input "fourniture de DM + prob" at bounding box center [323, 119] width 389 height 19
click at [206, 114] on input "fourniture de DM + prob" at bounding box center [323, 119] width 389 height 19
drag, startPoint x: 206, startPoint y: 114, endPoint x: 207, endPoint y: 119, distance: 5.4
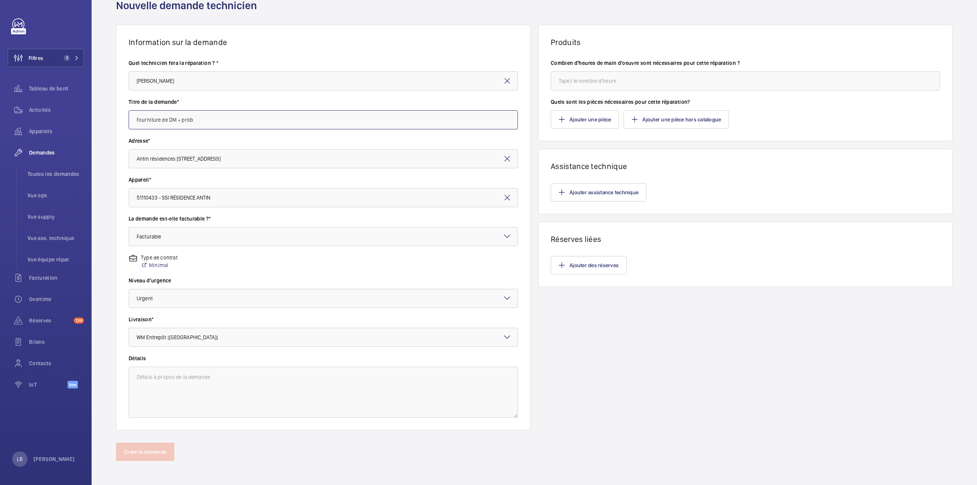
click at [207, 117] on input "fourniture de DM + prob" at bounding box center [323, 119] width 389 height 19
click at [209, 376] on textarea at bounding box center [323, 392] width 389 height 51
paste textarea "fourniture de DM + prob"
type textarea "fourniture de DM + prob"
click at [613, 79] on input "number" at bounding box center [745, 80] width 389 height 19
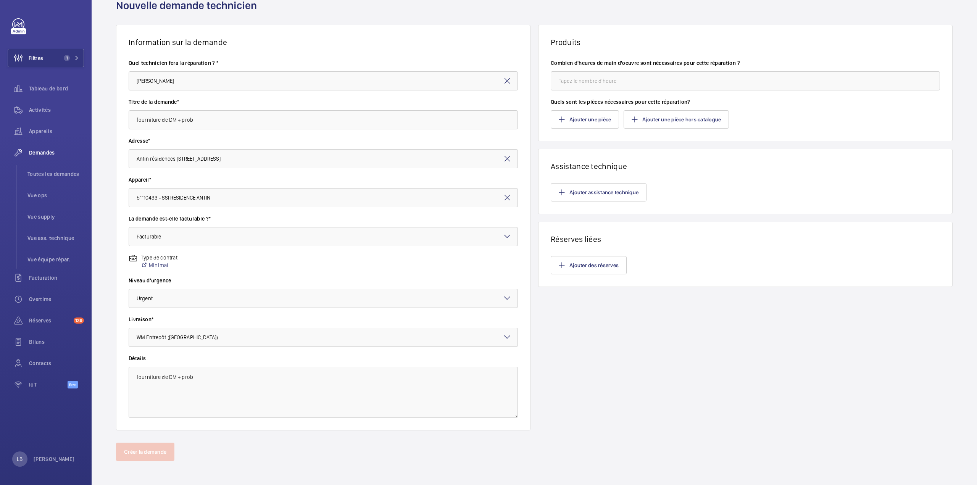
drag, startPoint x: 602, startPoint y: 97, endPoint x: 607, endPoint y: 102, distance: 7.0
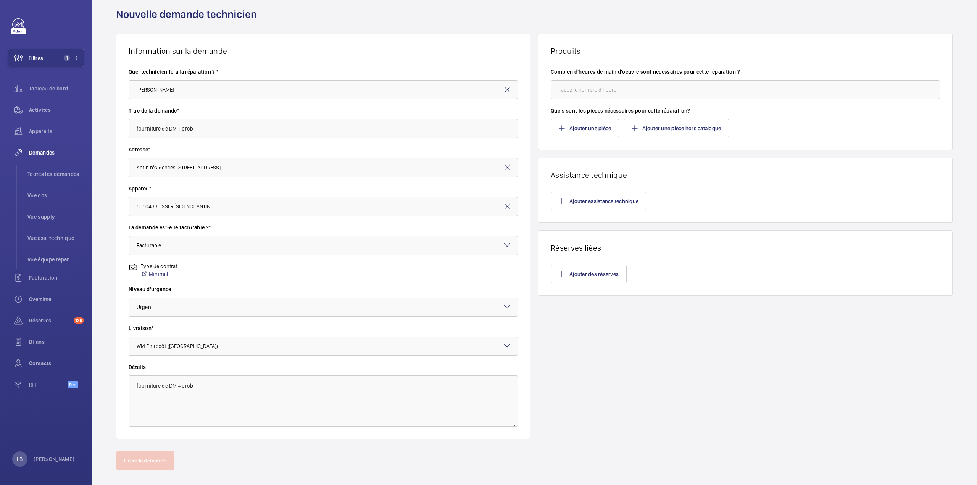
scroll to position [25, 0]
click at [616, 90] on input "number" at bounding box center [745, 90] width 389 height 19
type input "8"
click at [795, 120] on wm-front-parts-input "Quels sont les pièces nécessaires pour cette réparation? Ajouter une pièce Ajou…" at bounding box center [745, 123] width 389 height 31
click at [590, 137] on button "Ajouter une pièce" at bounding box center [585, 129] width 68 height 18
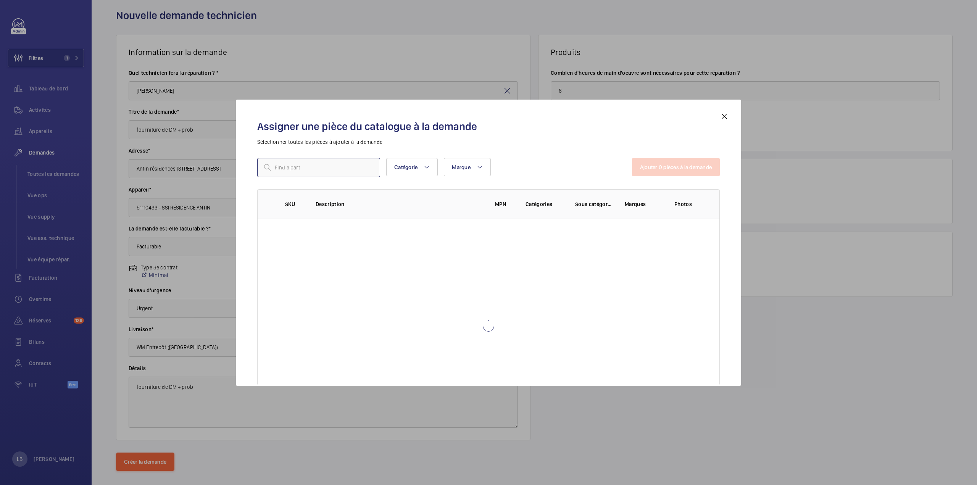
click at [348, 169] on input "text" at bounding box center [318, 167] width 123 height 19
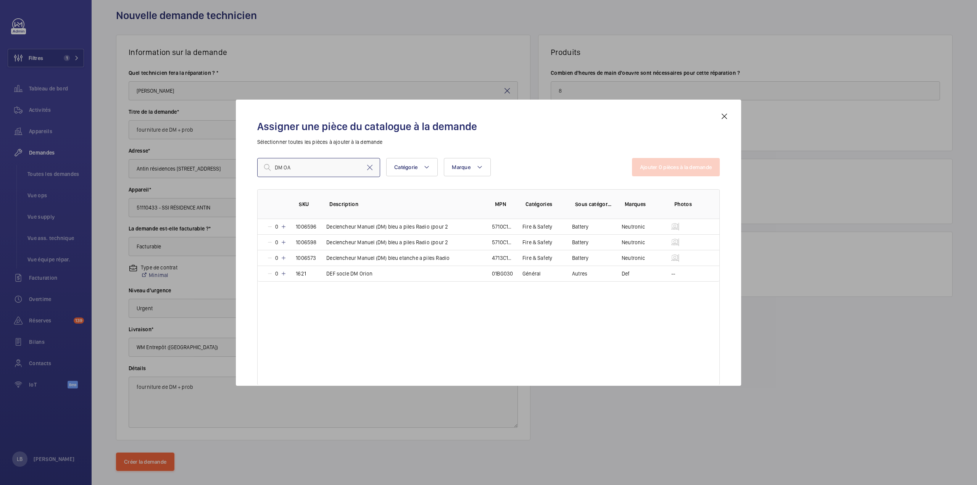
click at [283, 169] on input "DM OA" at bounding box center [318, 167] width 123 height 19
type input "DMOA"
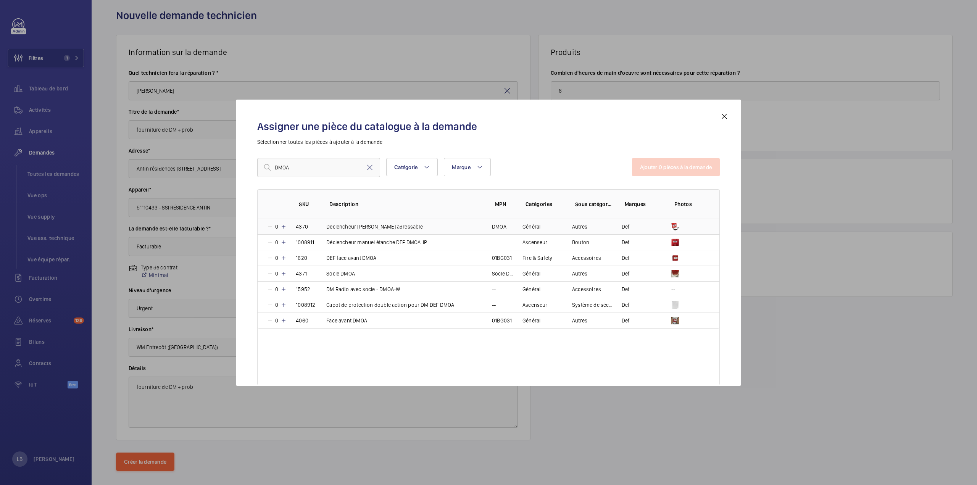
click at [462, 229] on td "Declencheur manuel Orion adressable" at bounding box center [400, 226] width 166 height 15
click at [283, 226] on mat-icon at bounding box center [282, 227] width 6 height 6
click at [693, 164] on button "Ajouter 1 pièces à la demande" at bounding box center [676, 167] width 87 height 18
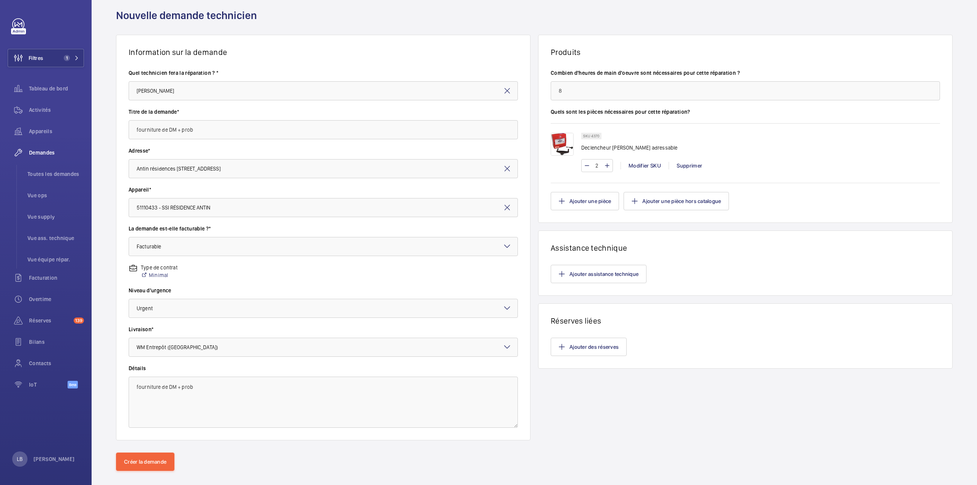
click at [557, 142] on img at bounding box center [562, 144] width 23 height 23
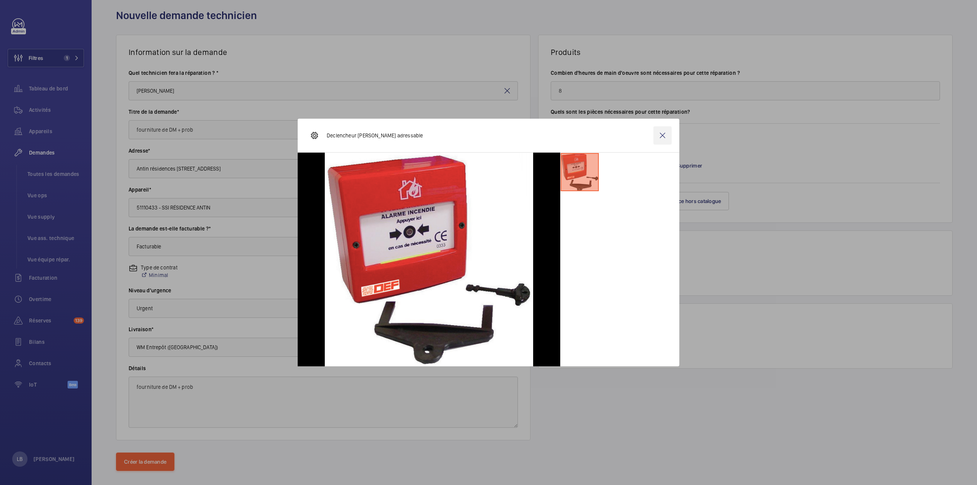
click at [665, 136] on wm-front-icon-button at bounding box center [662, 135] width 18 height 18
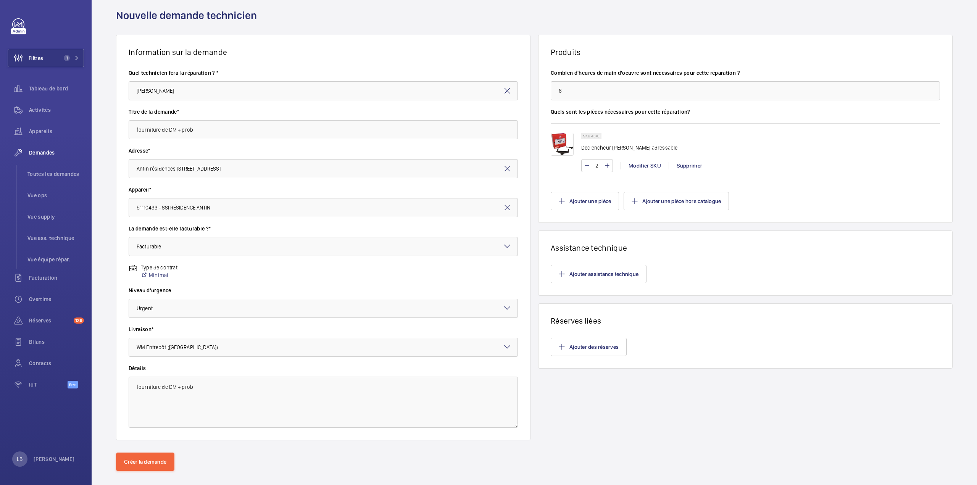
click at [724, 261] on wm-front-card-body "Ajouter assistance technique" at bounding box center [746, 274] width 414 height 43
drag, startPoint x: 612, startPoint y: 397, endPoint x: 614, endPoint y: 393, distance: 4.3
click at [613, 397] on div "Produits Combien d'heures de main d'oeuvre sont nécessaires pour cette réparati…" at bounding box center [745, 238] width 415 height 406
drag, startPoint x: 624, startPoint y: 392, endPoint x: 626, endPoint y: 397, distance: 5.8
click at [155, 457] on button "Créer la demande" at bounding box center [145, 462] width 58 height 18
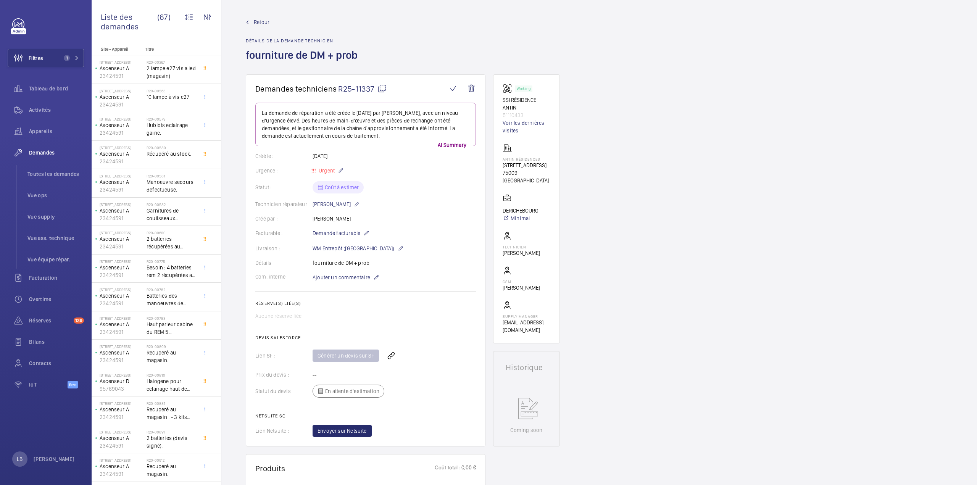
click at [410, 242] on wm-front-card-body "La demande de réparation a été créée le 26 août 2025 par Ludovic BESTORY, avec …" at bounding box center [365, 270] width 221 height 334
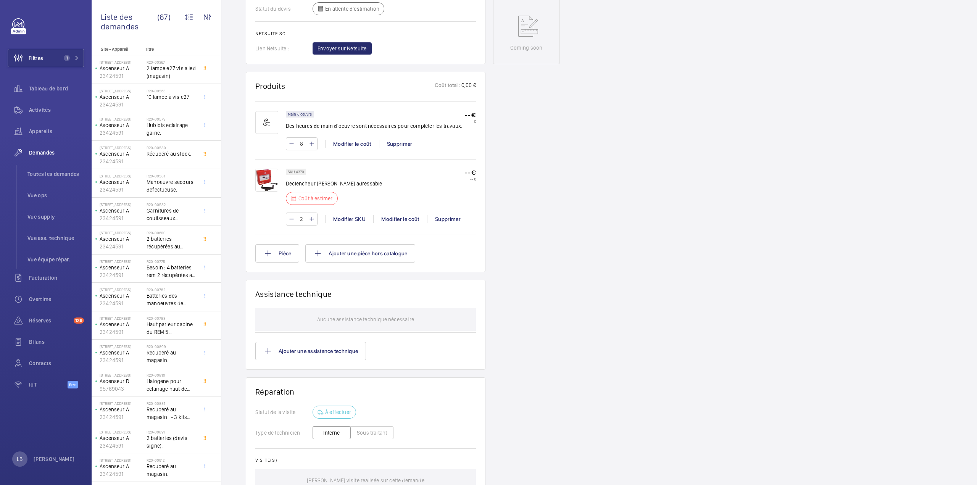
scroll to position [420, 0]
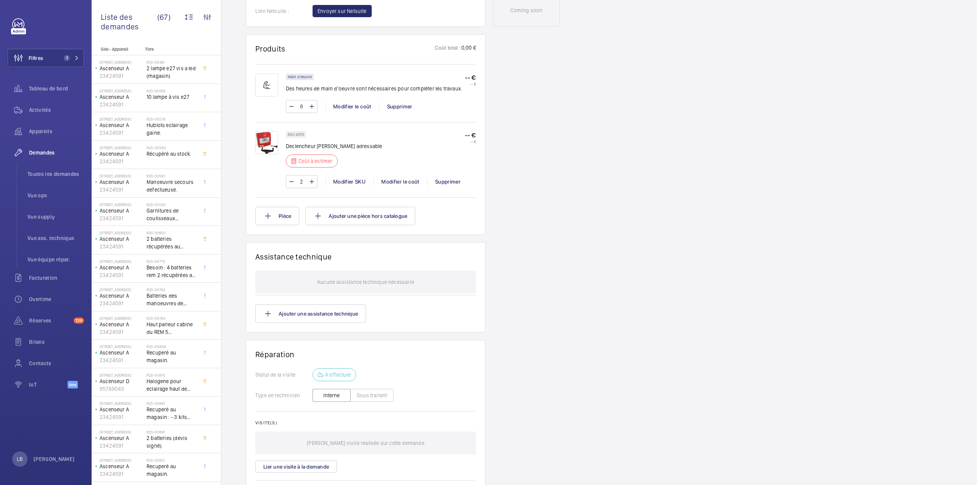
click at [663, 208] on div "Demandes techniciens R25-11337 La demande de réparation a été créée le 26 août …" at bounding box center [599, 99] width 756 height 888
click at [401, 181] on div "Modifier le coût" at bounding box center [400, 182] width 54 height 8
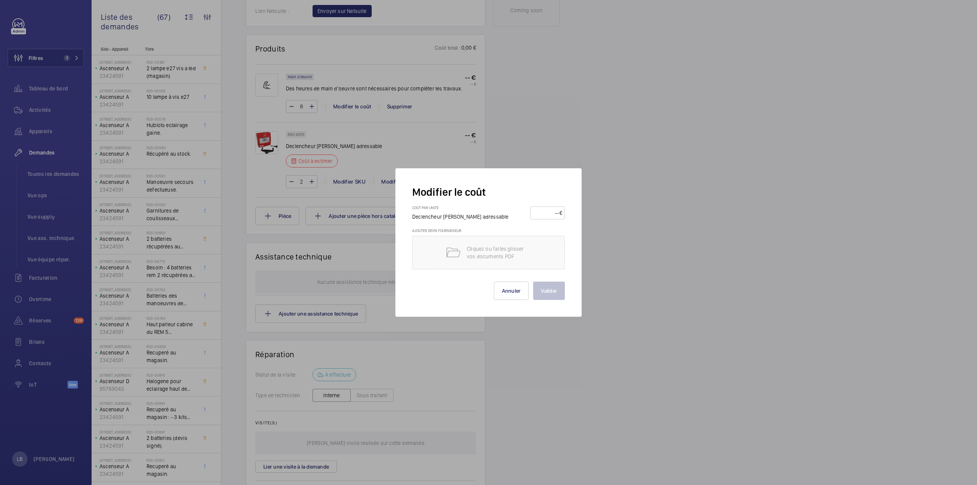
click at [558, 214] on input "number" at bounding box center [546, 213] width 27 height 12
type input "55"
click at [542, 289] on button "Valider" at bounding box center [549, 291] width 32 height 18
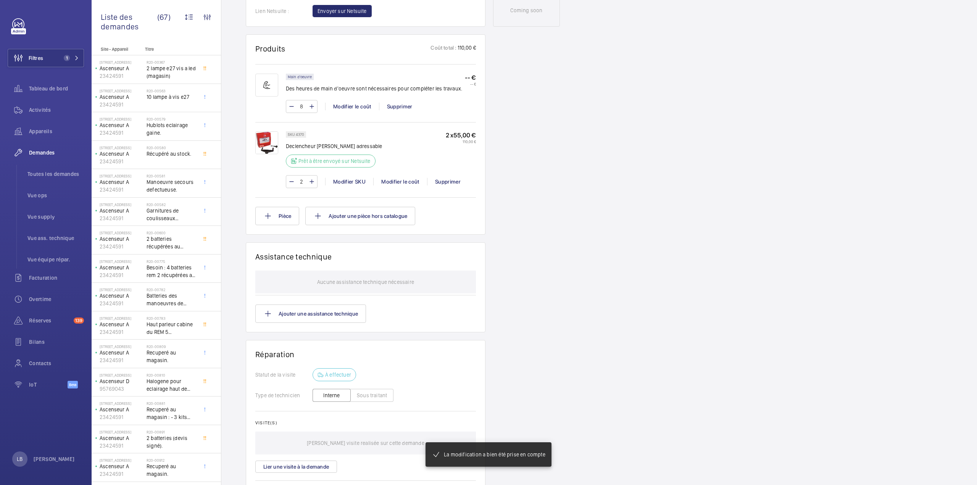
scroll to position [191, 0]
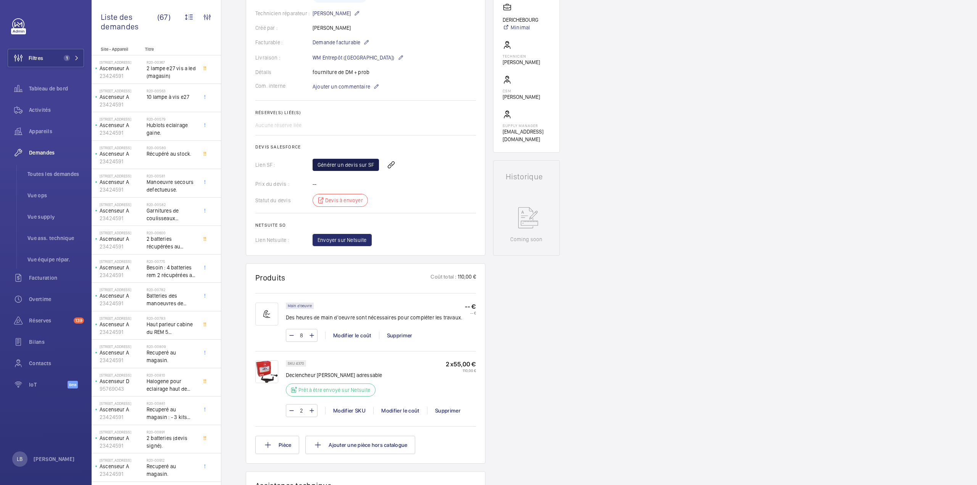
click at [347, 166] on link "Générer un devis sur SF" at bounding box center [346, 165] width 66 height 12
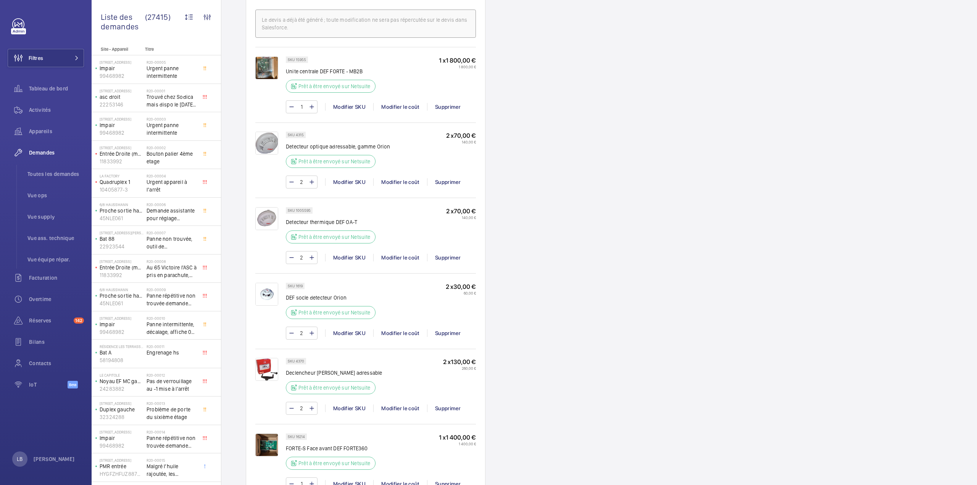
scroll to position [611, 0]
